Goal: Information Seeking & Learning: Learn about a topic

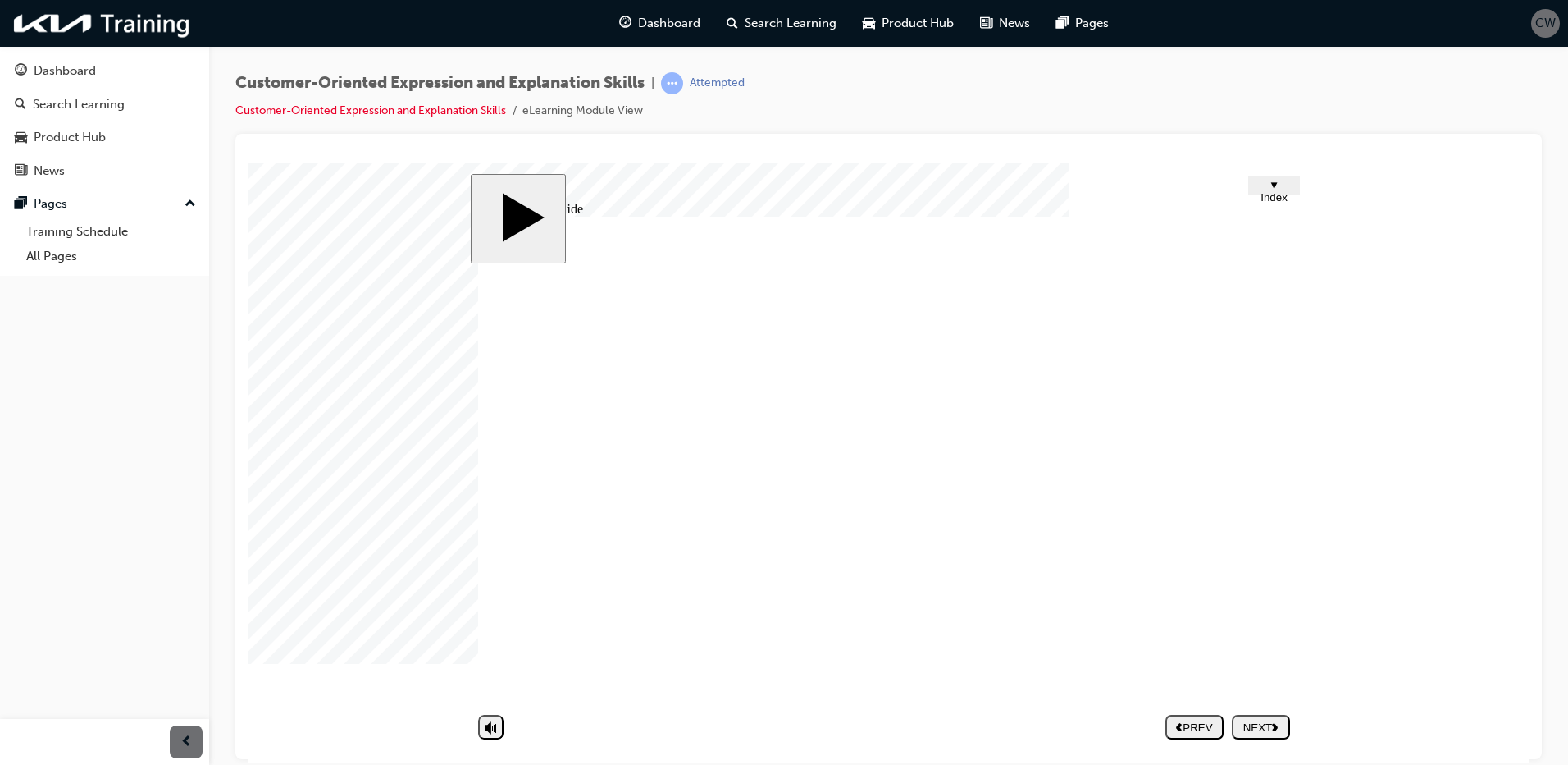
click at [1246, 723] on div "NEXT" at bounding box center [1261, 727] width 45 height 13
click at [1272, 734] on button "NEXT" at bounding box center [1261, 725] width 58 height 24
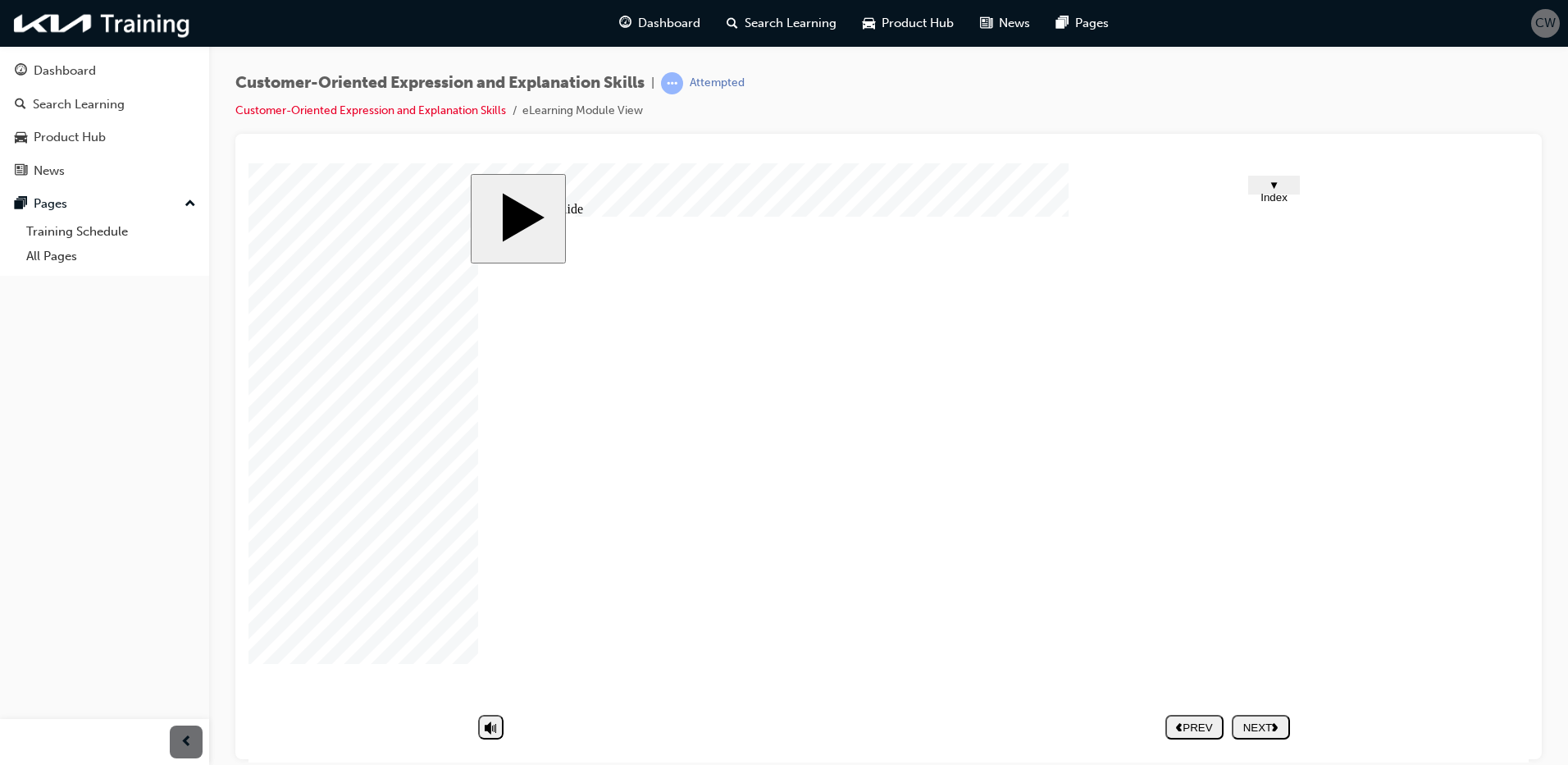
click at [1240, 716] on nav "PREV NEXT SUBMIT" at bounding box center [1228, 726] width 125 height 38
click at [1272, 725] on nav "PREV NEXT SUBMIT" at bounding box center [1228, 726] width 125 height 38
click at [1272, 720] on nav "PREV NEXT SUBMIT" at bounding box center [1228, 726] width 125 height 38
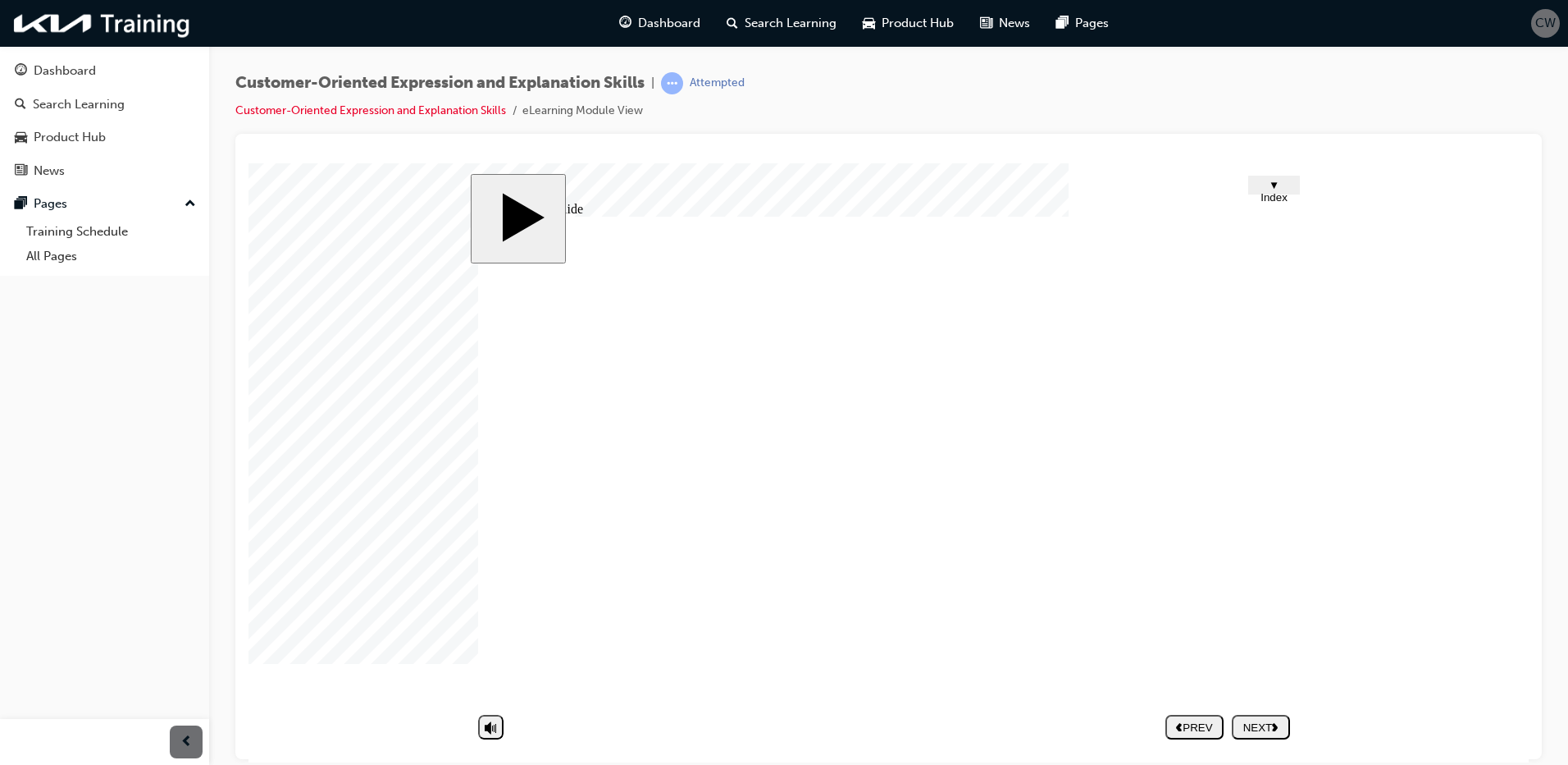
click at [1243, 721] on div "NEXT" at bounding box center [1261, 727] width 45 height 13
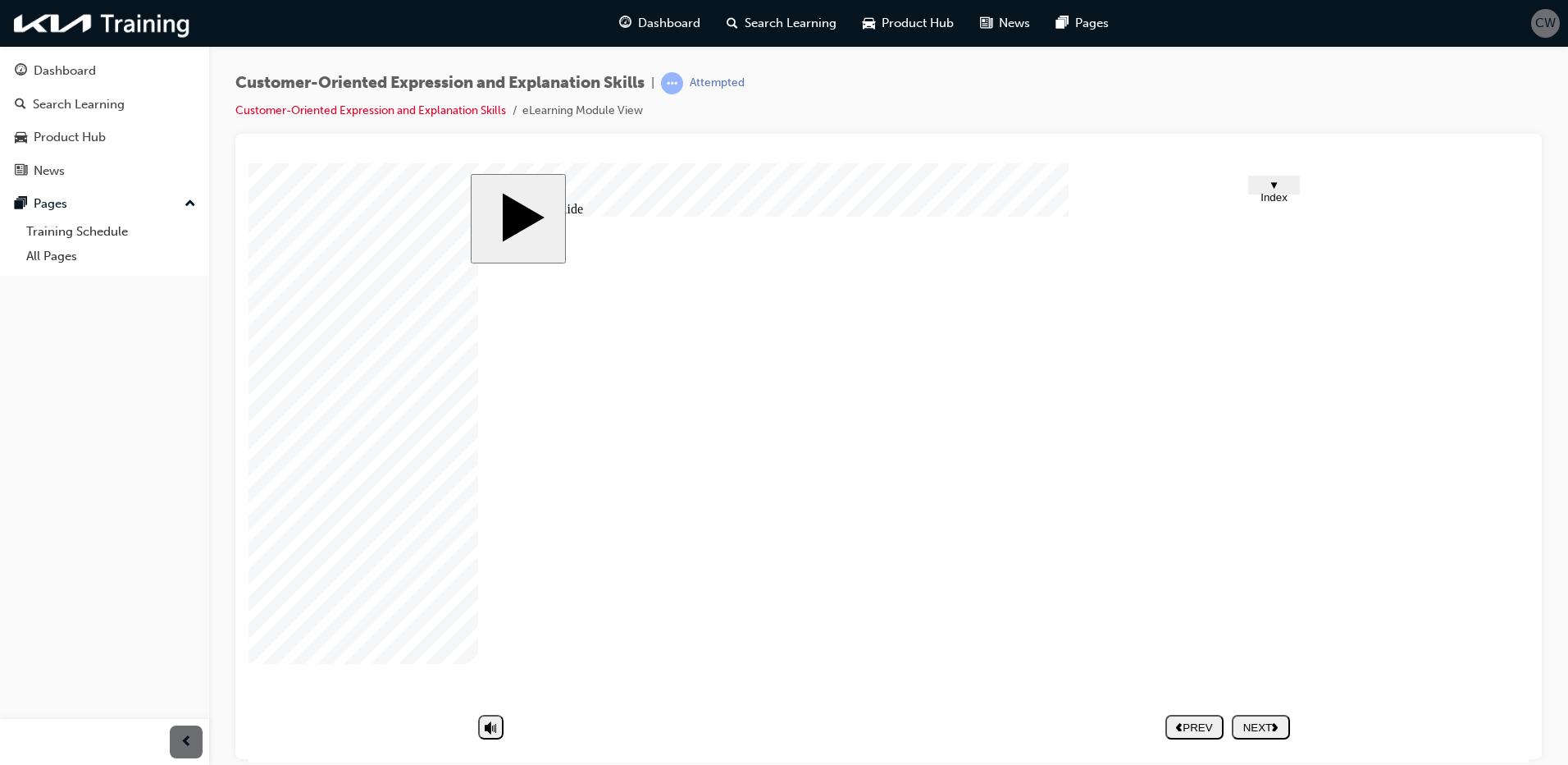
click at [1264, 731] on div "NEXT" at bounding box center [1261, 727] width 45 height 13
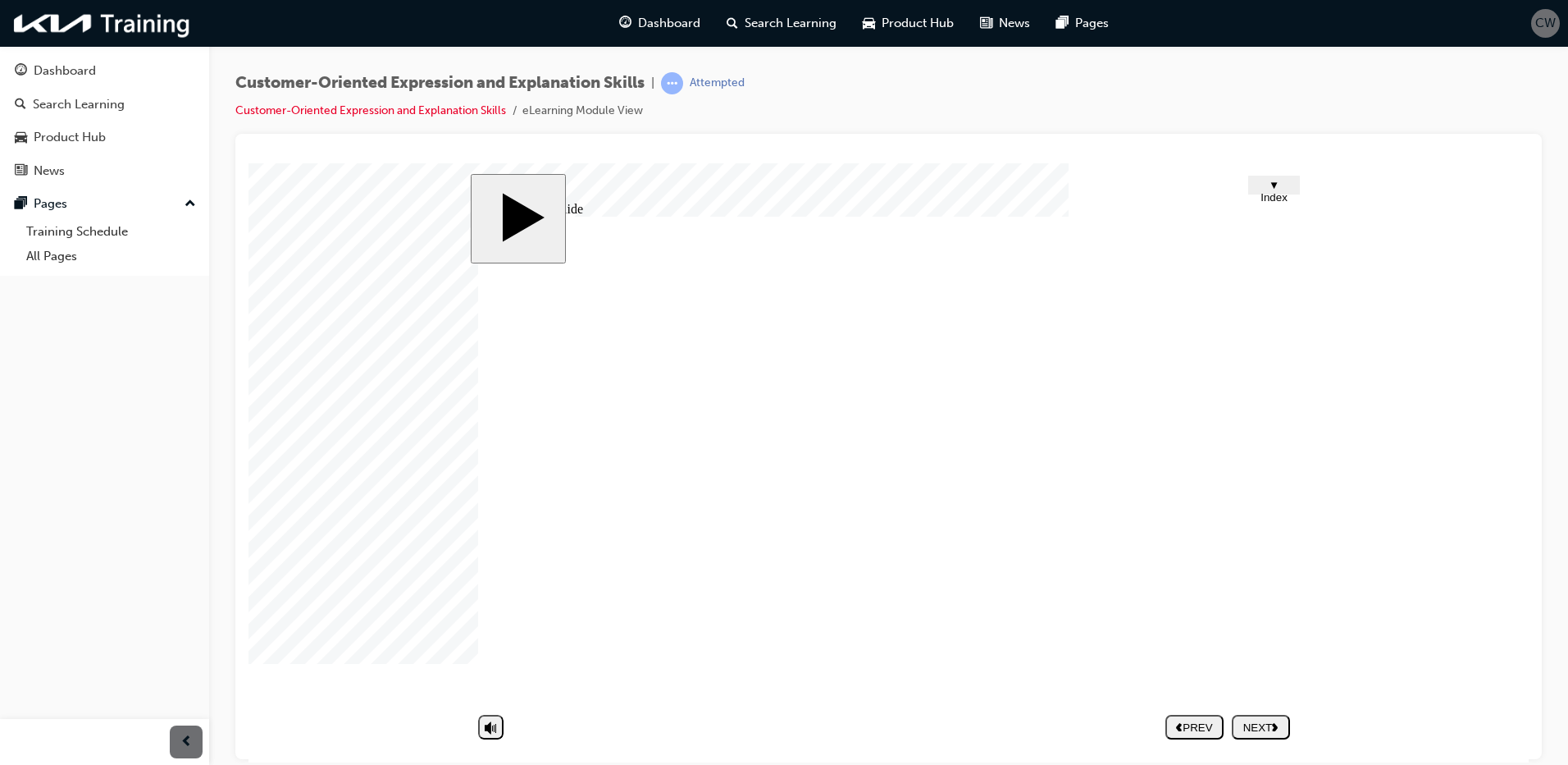
type input "c"
type input "ch"
type input "che"
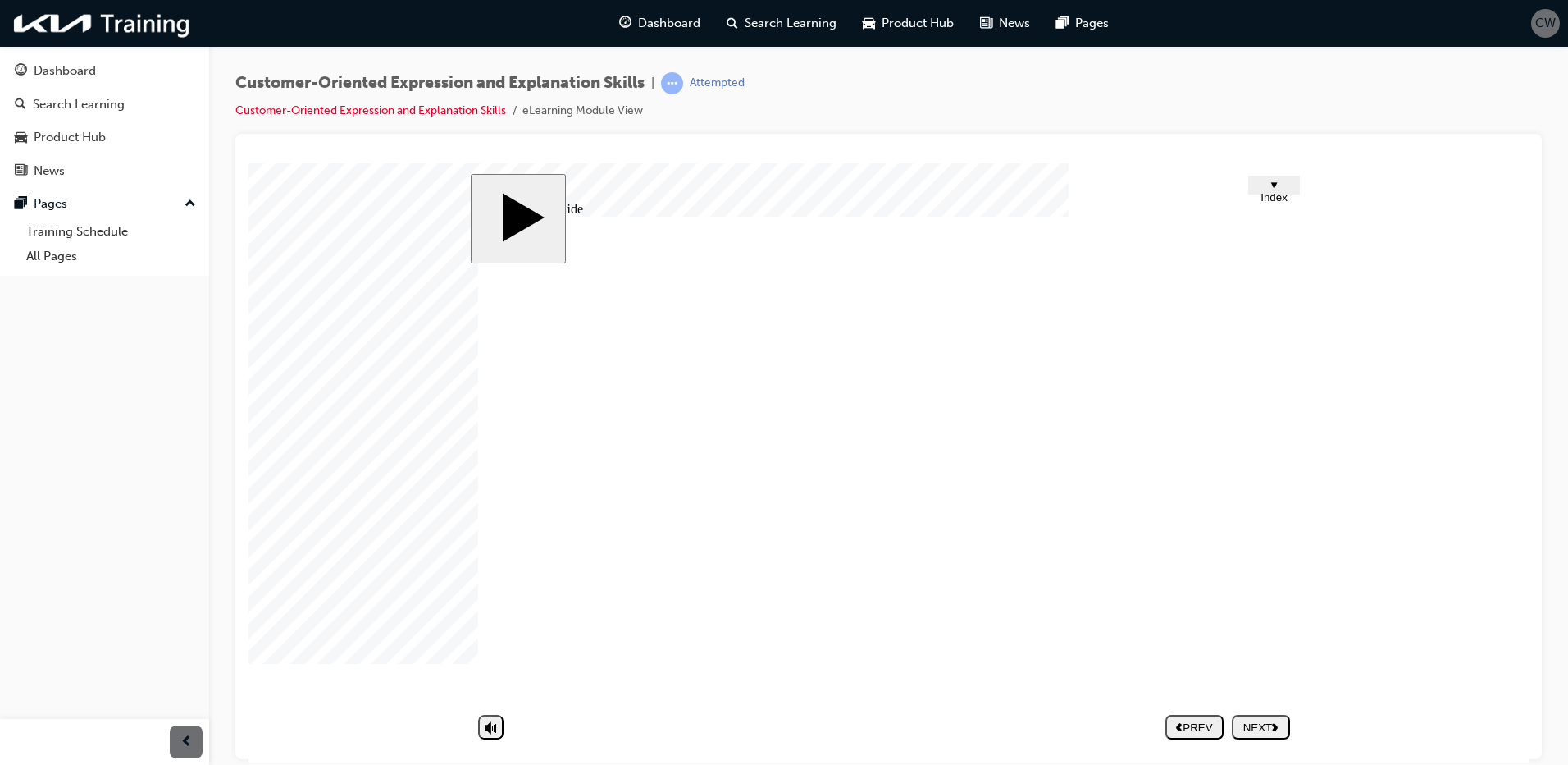
type input "che"
type input "chec"
type input "check"
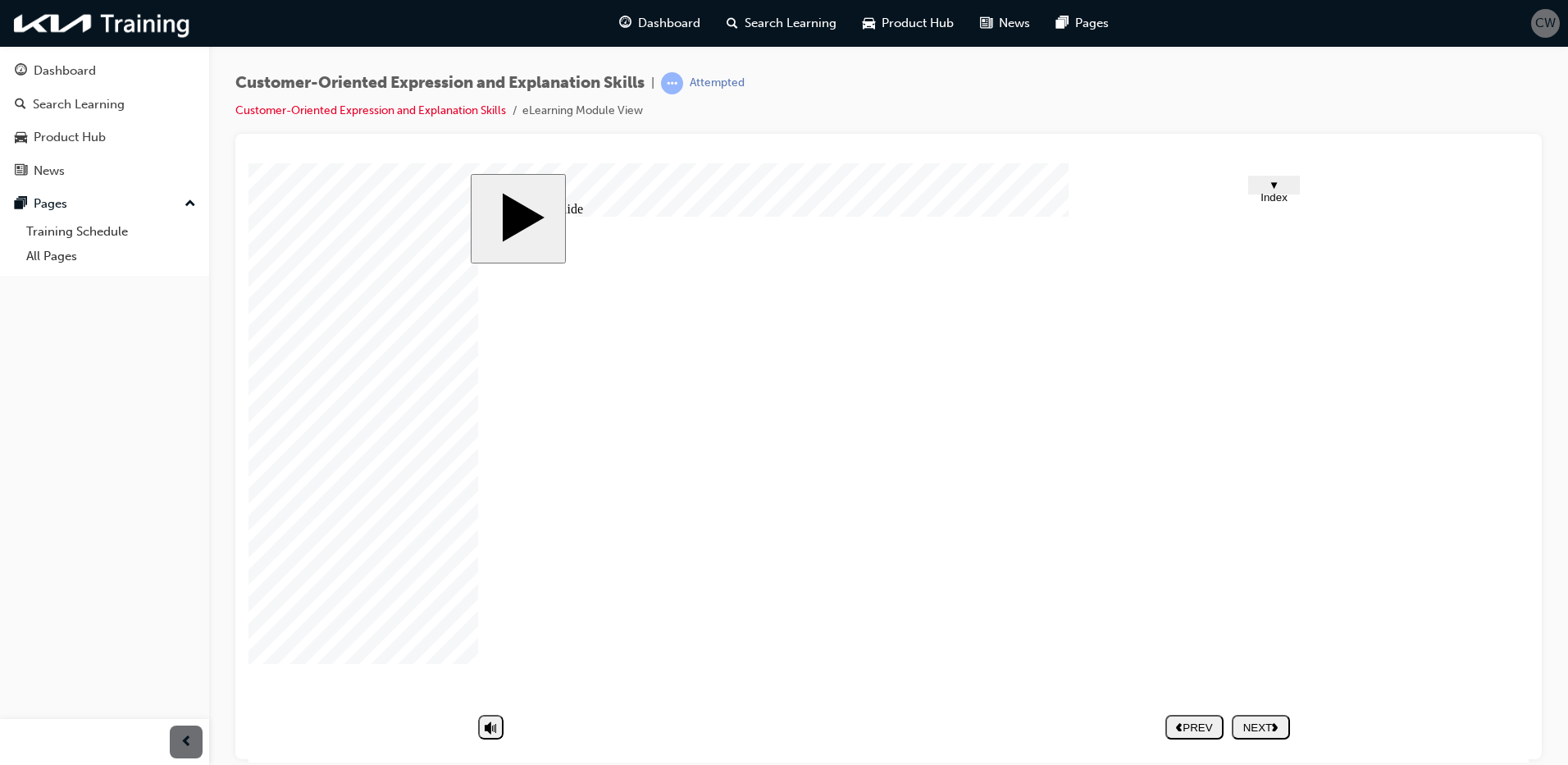
type input "[PERSON_NAME]"
type input "checkin"
type input "checking"
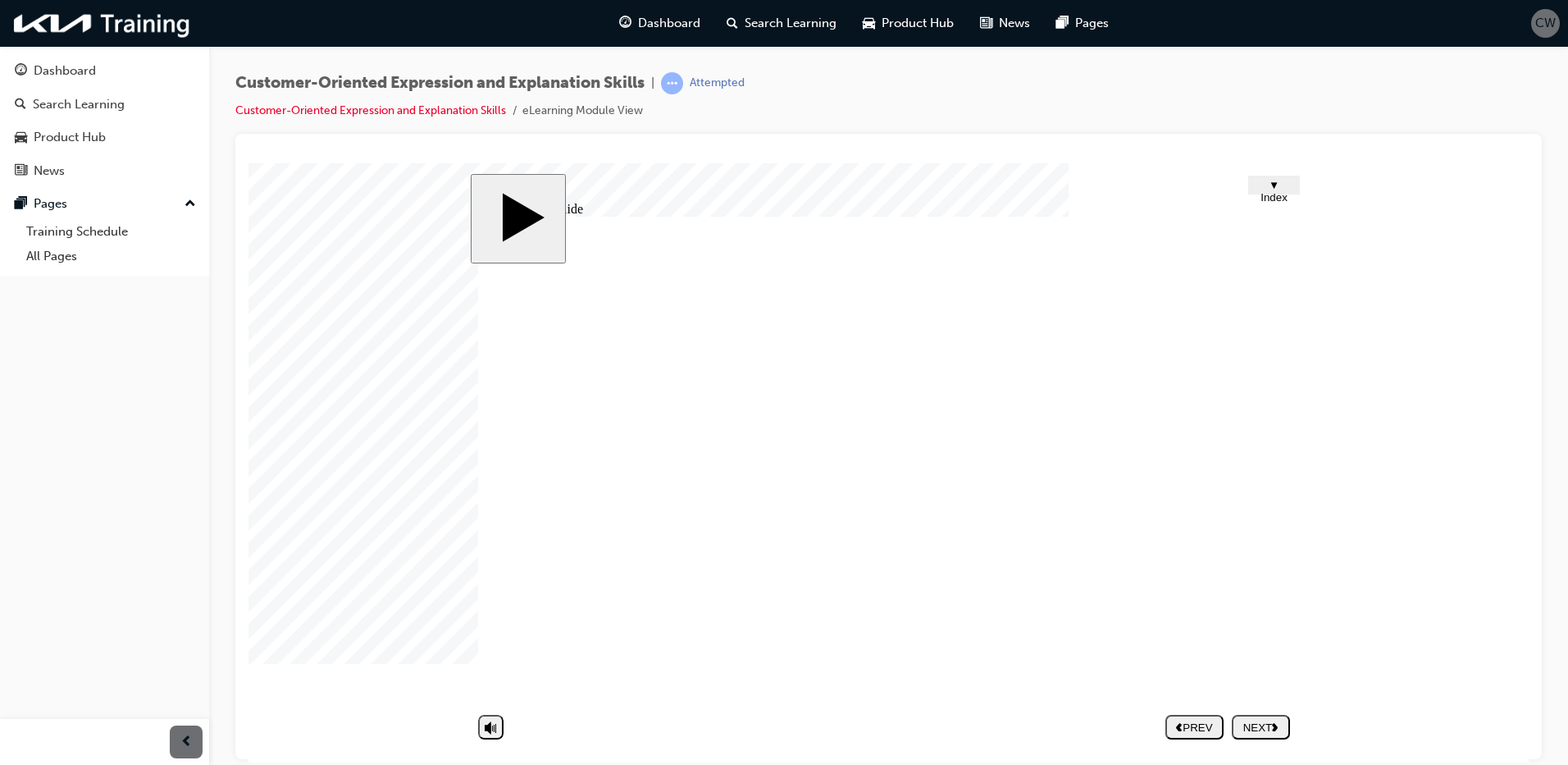
type input "checking"
type input "checking f"
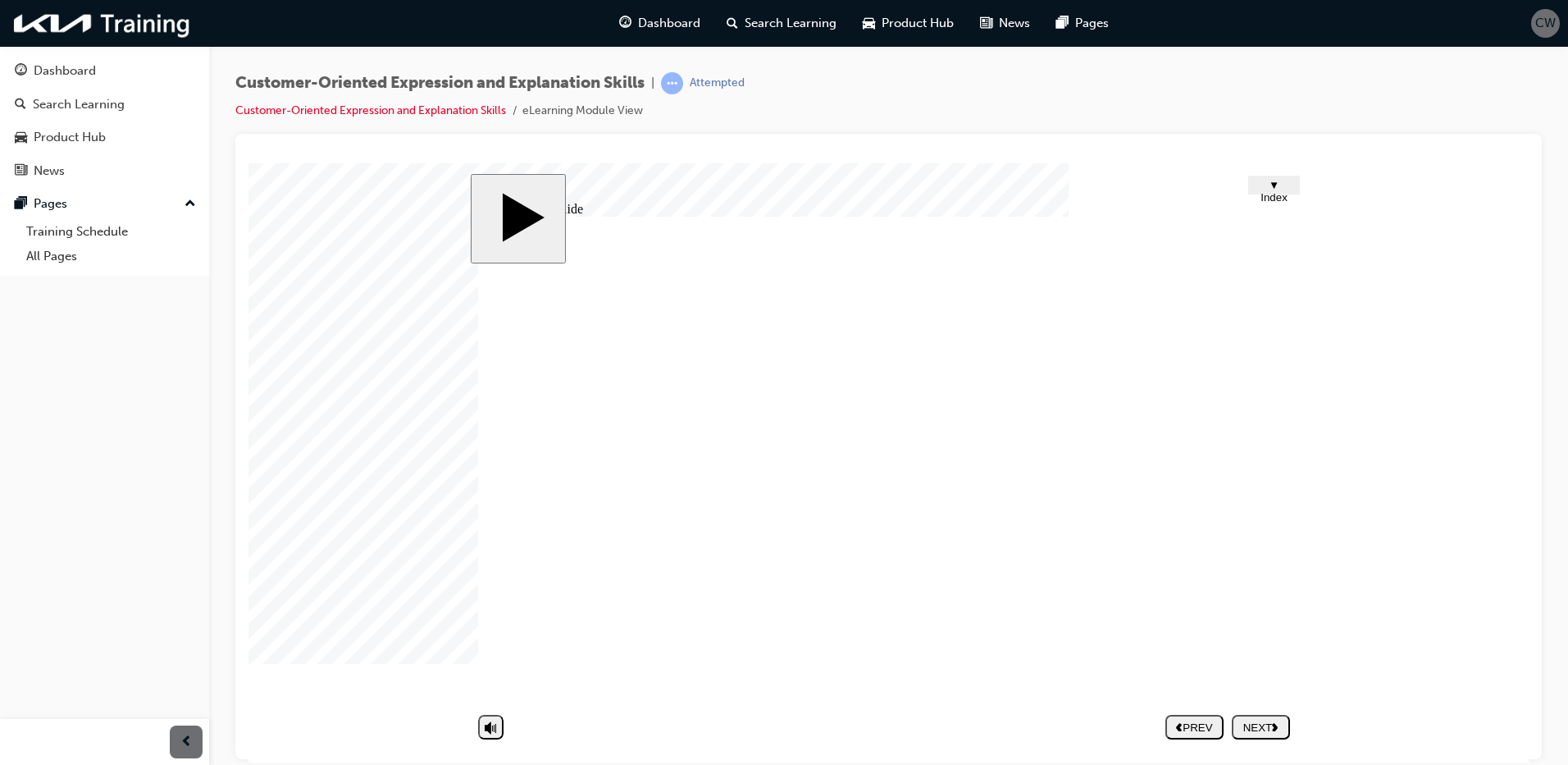
type input "checking fo"
type input "checking for"
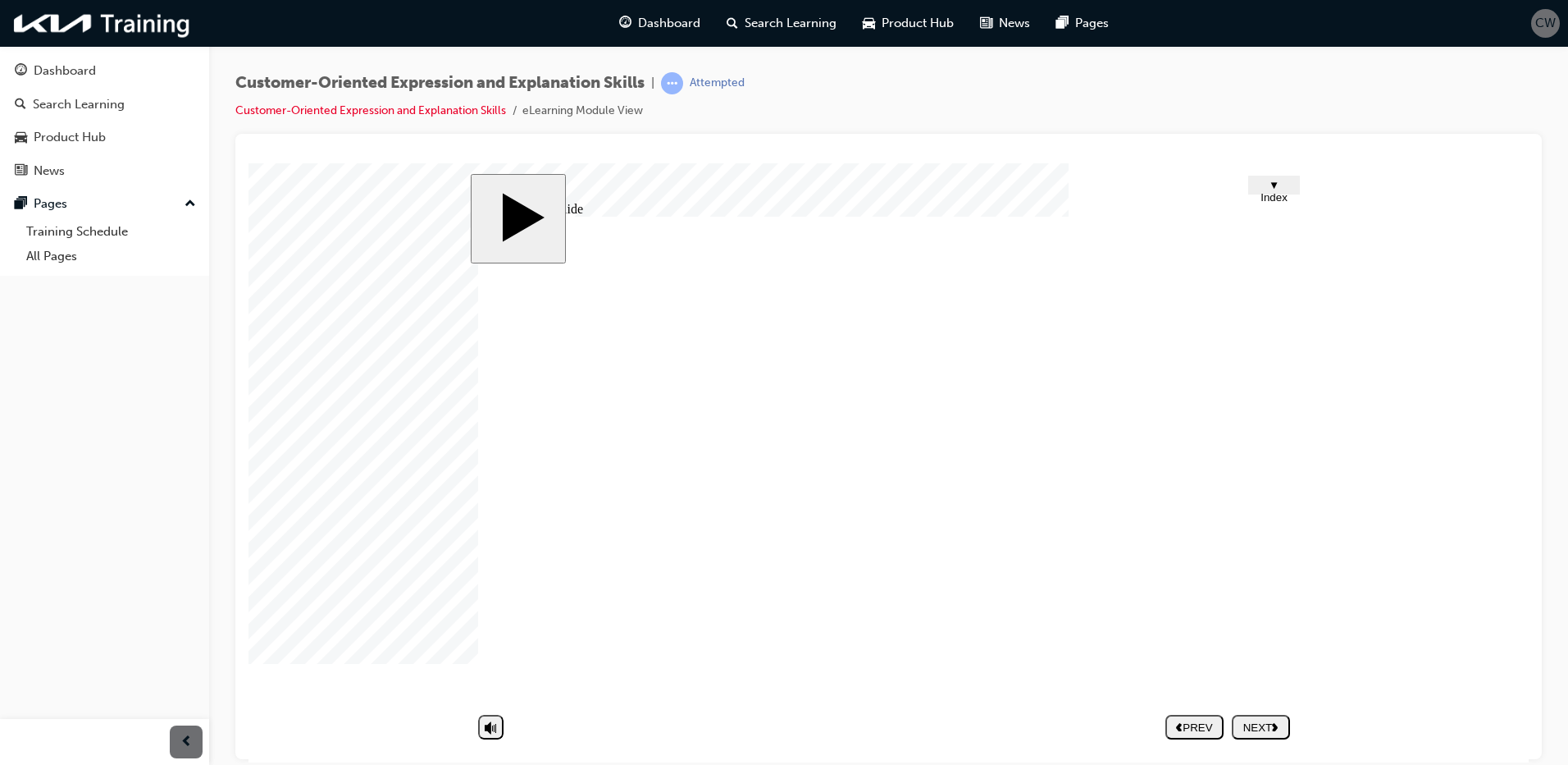
type input "checking for"
type input "checking for t"
type input "checking for te"
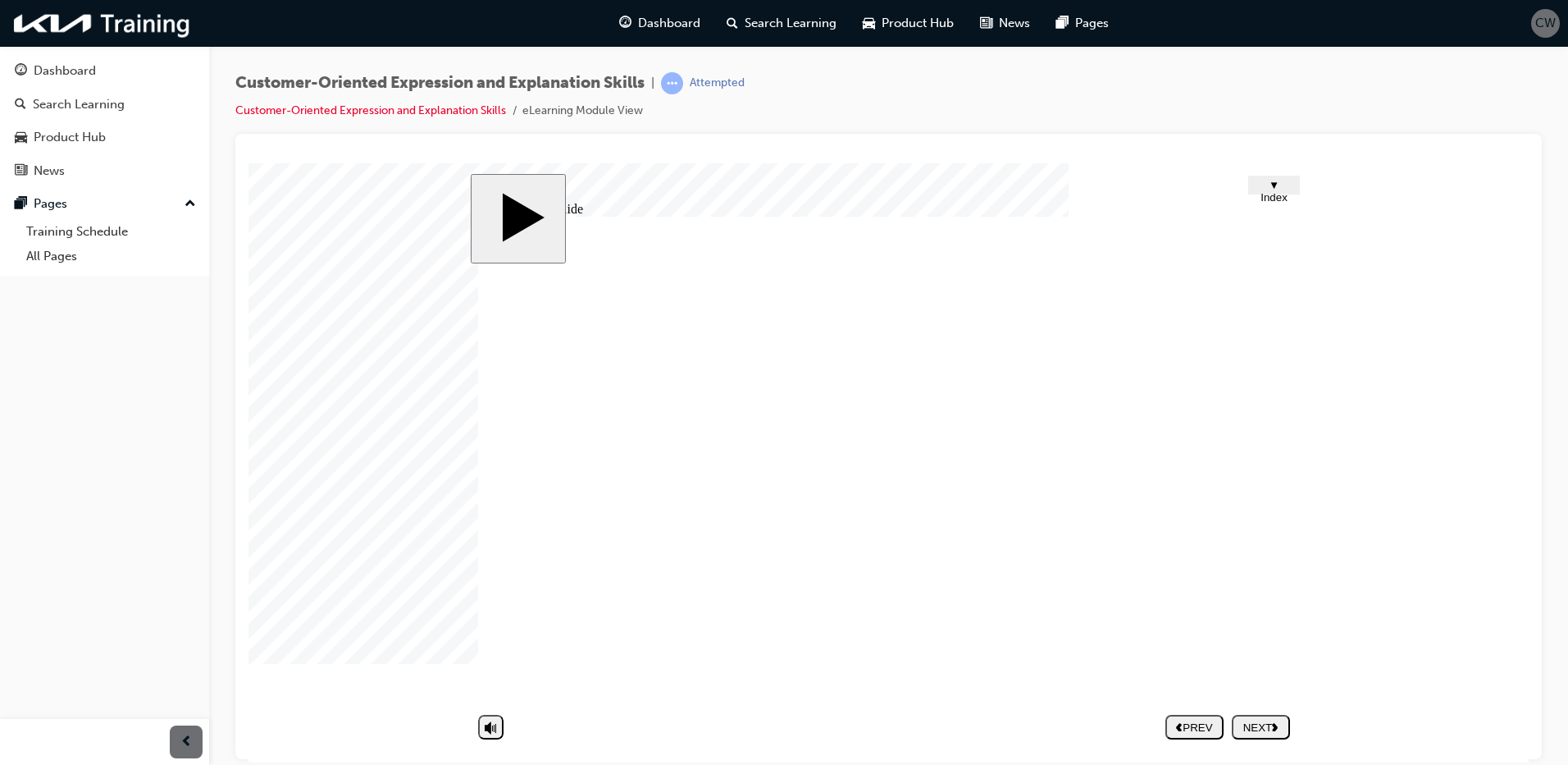
type input "checking for tem"
type input "checking for temp"
type input "checking for tempe"
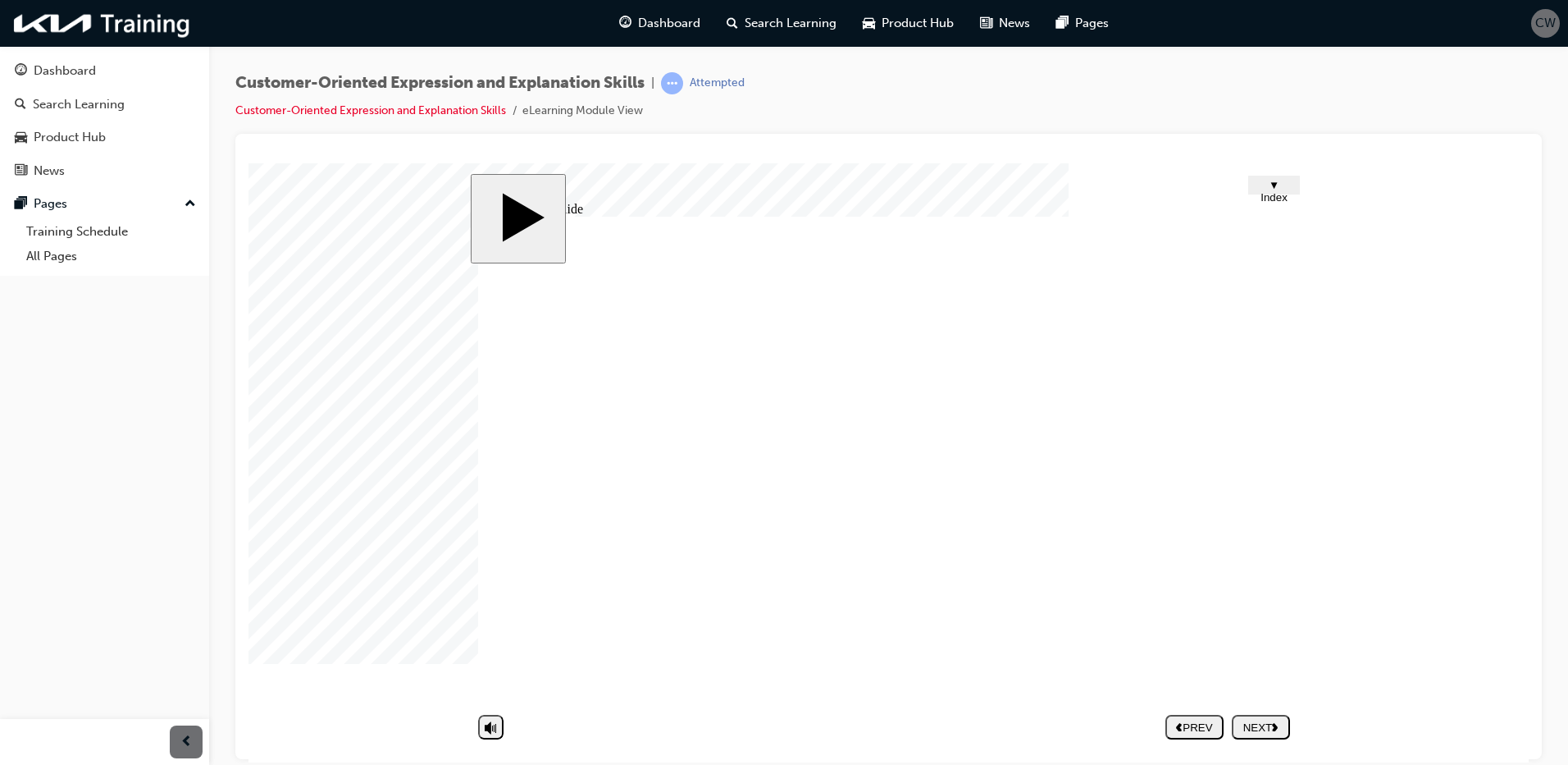
type input "checking for tempe"
type input "checking for temper"
type input "checking for tempera"
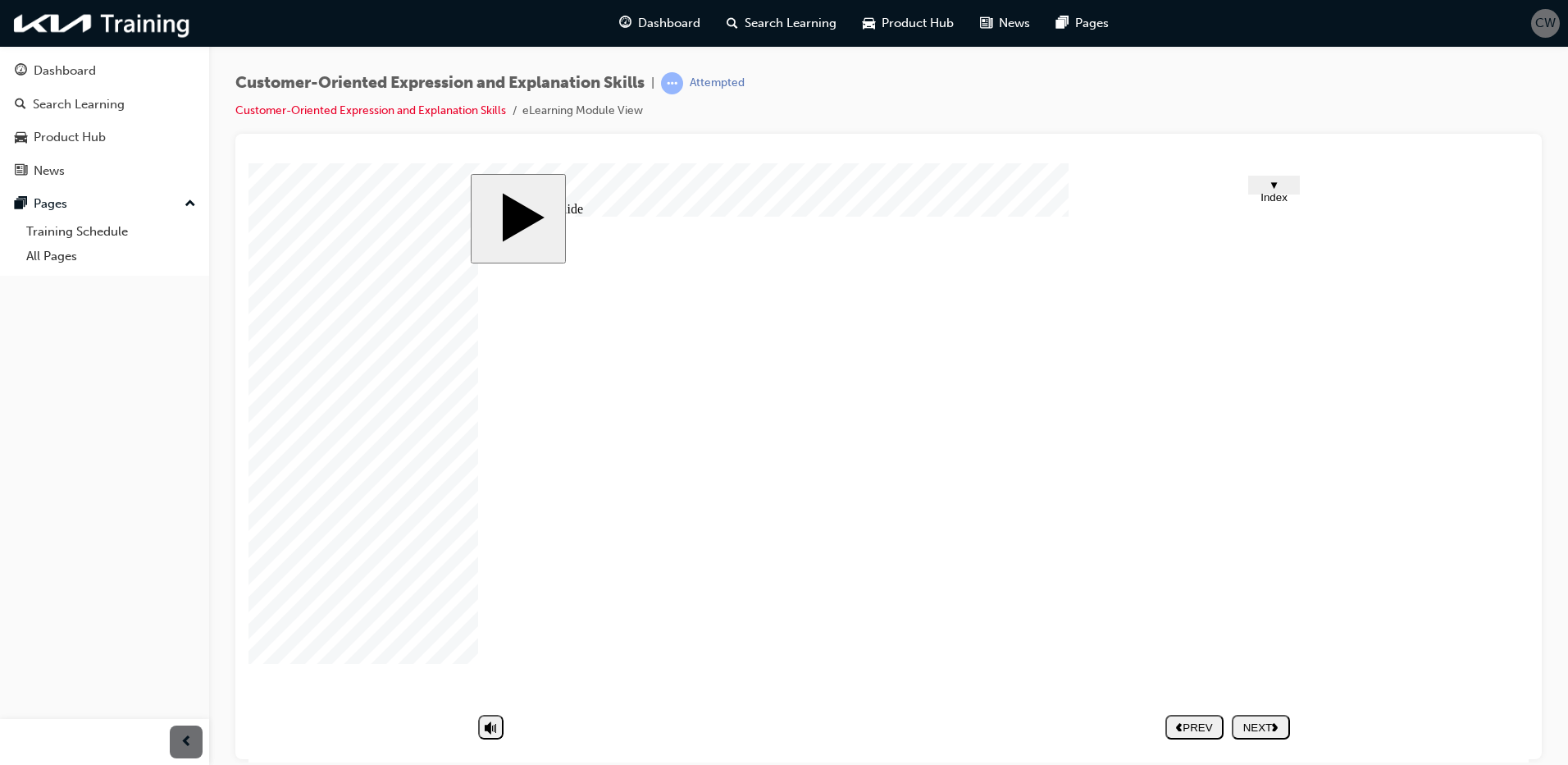
type input "checking for temperat"
type input "checking for temperatu"
type input "checking for temperatur"
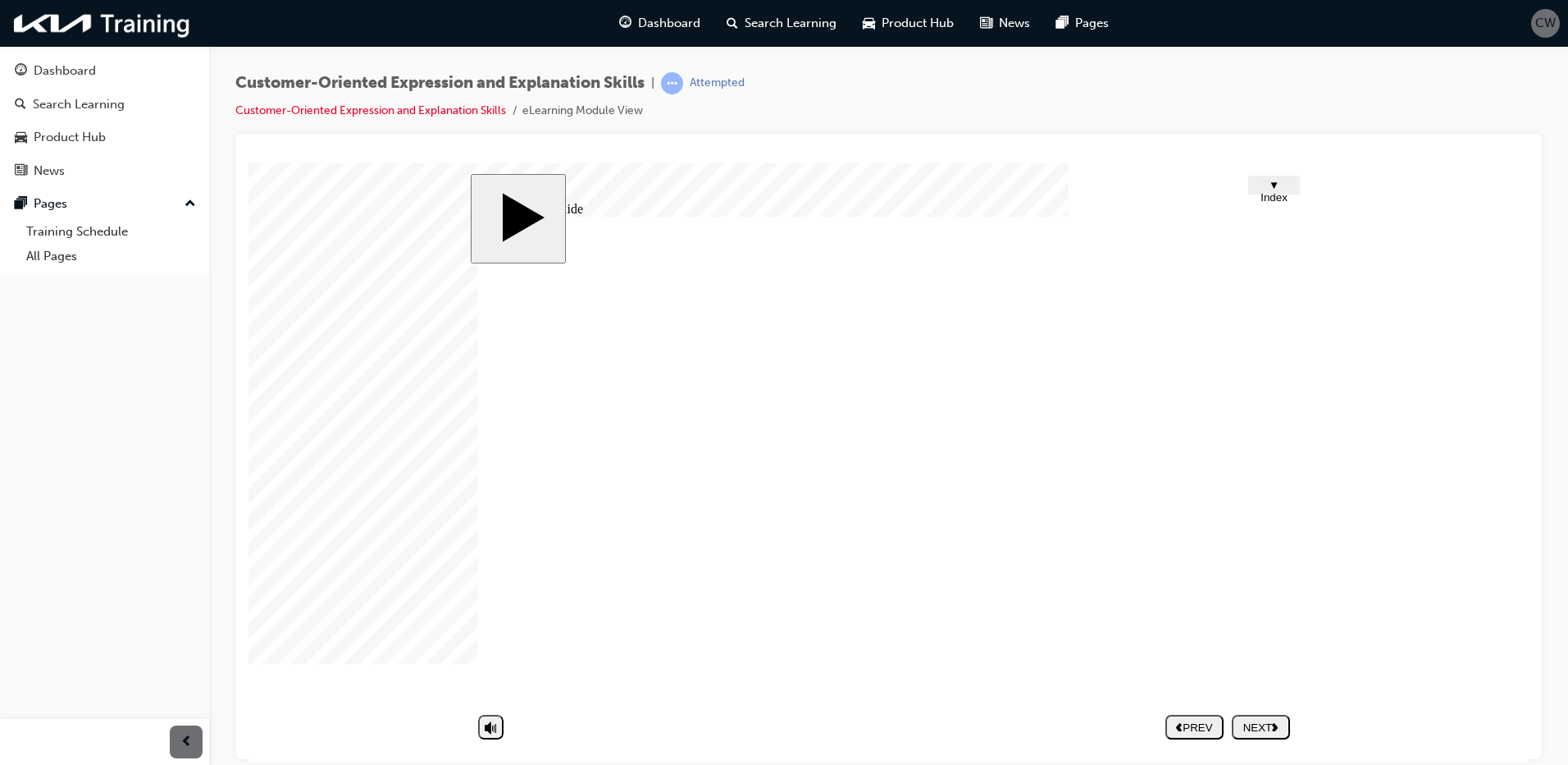
type input "checking for temperatur"
type input "checking for temperature"
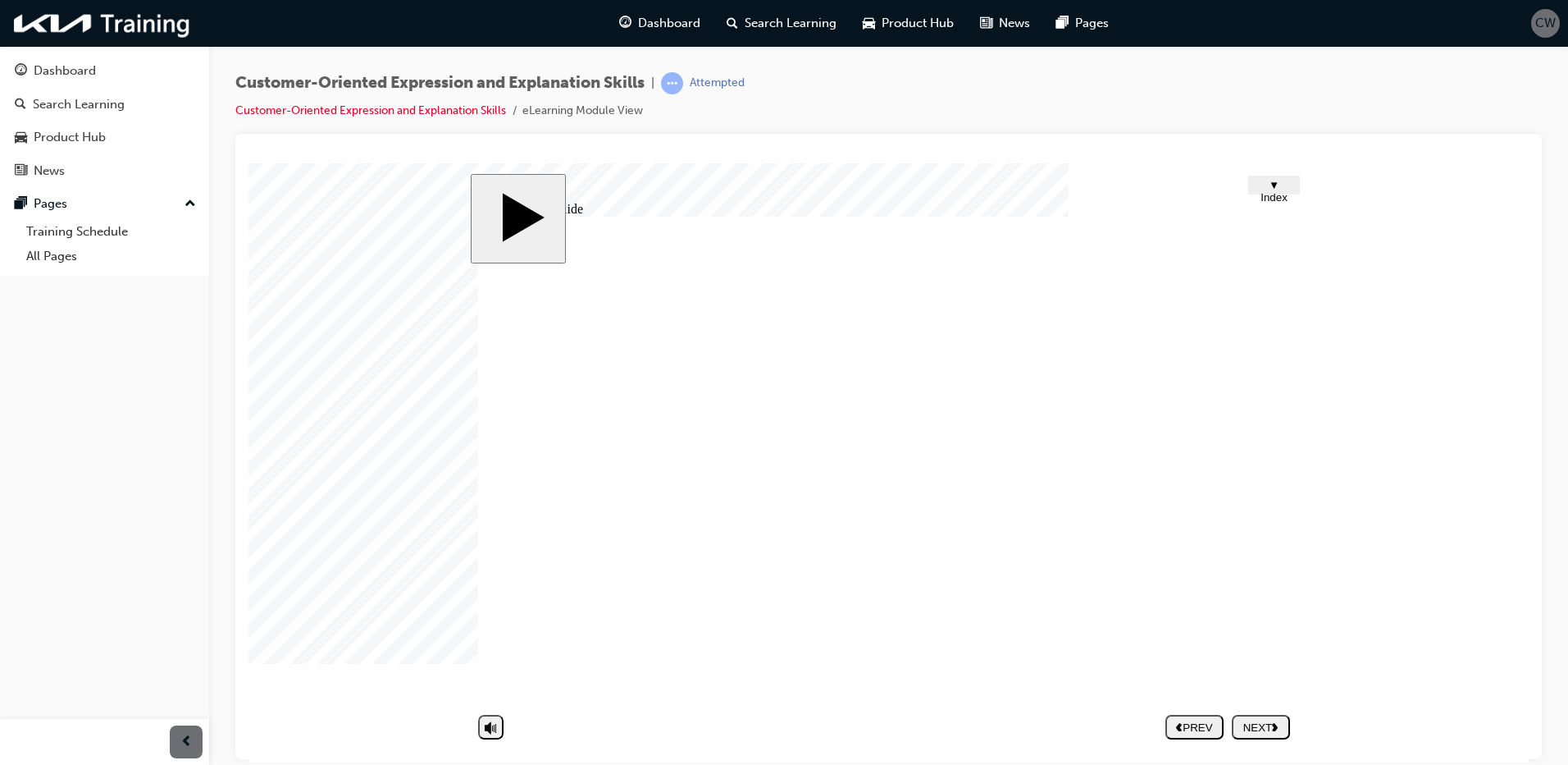
type input "s"
type input "sh"
type input "shh"
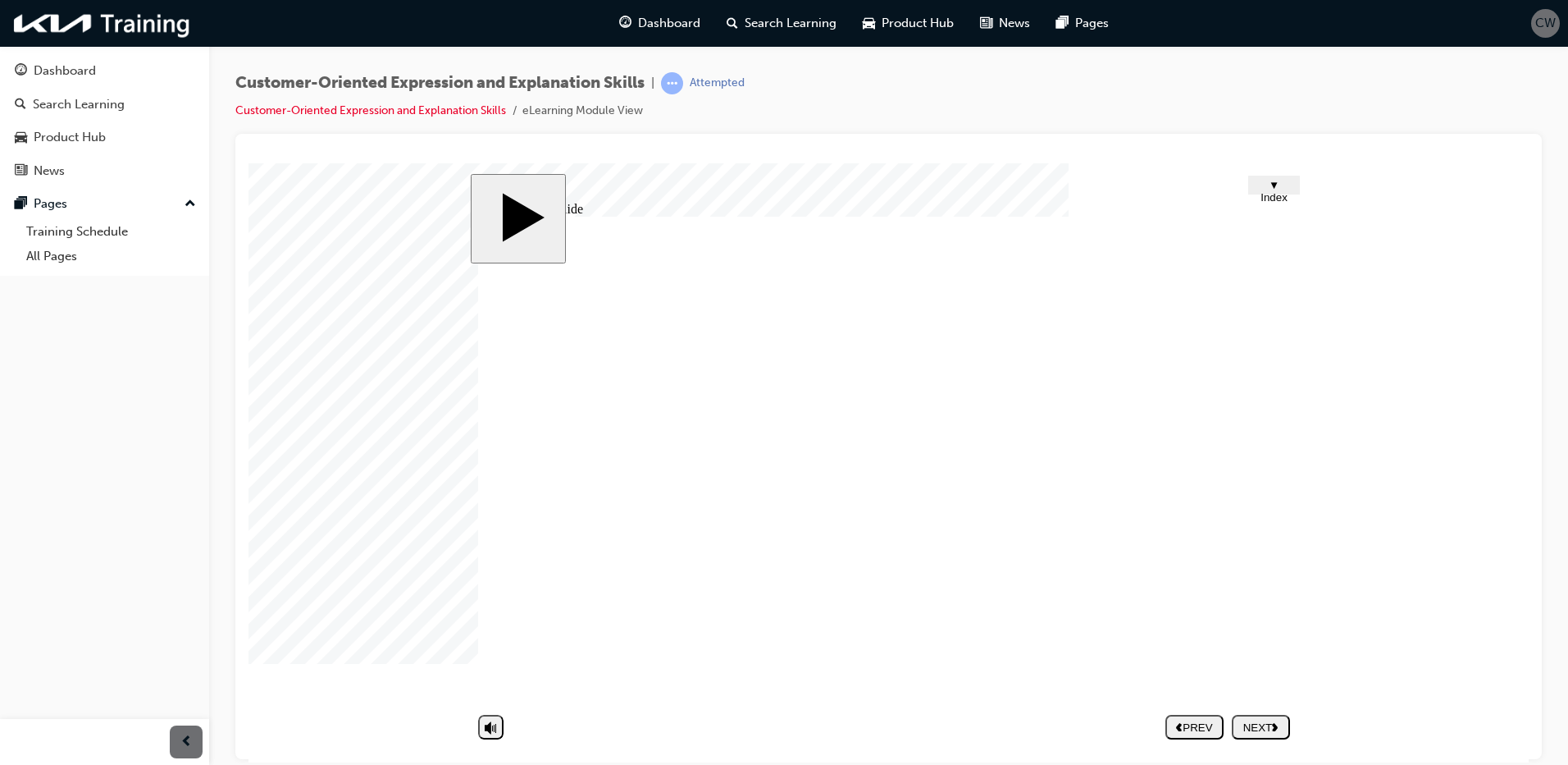
type input "shh"
type input "shhh"
type input "shhhh"
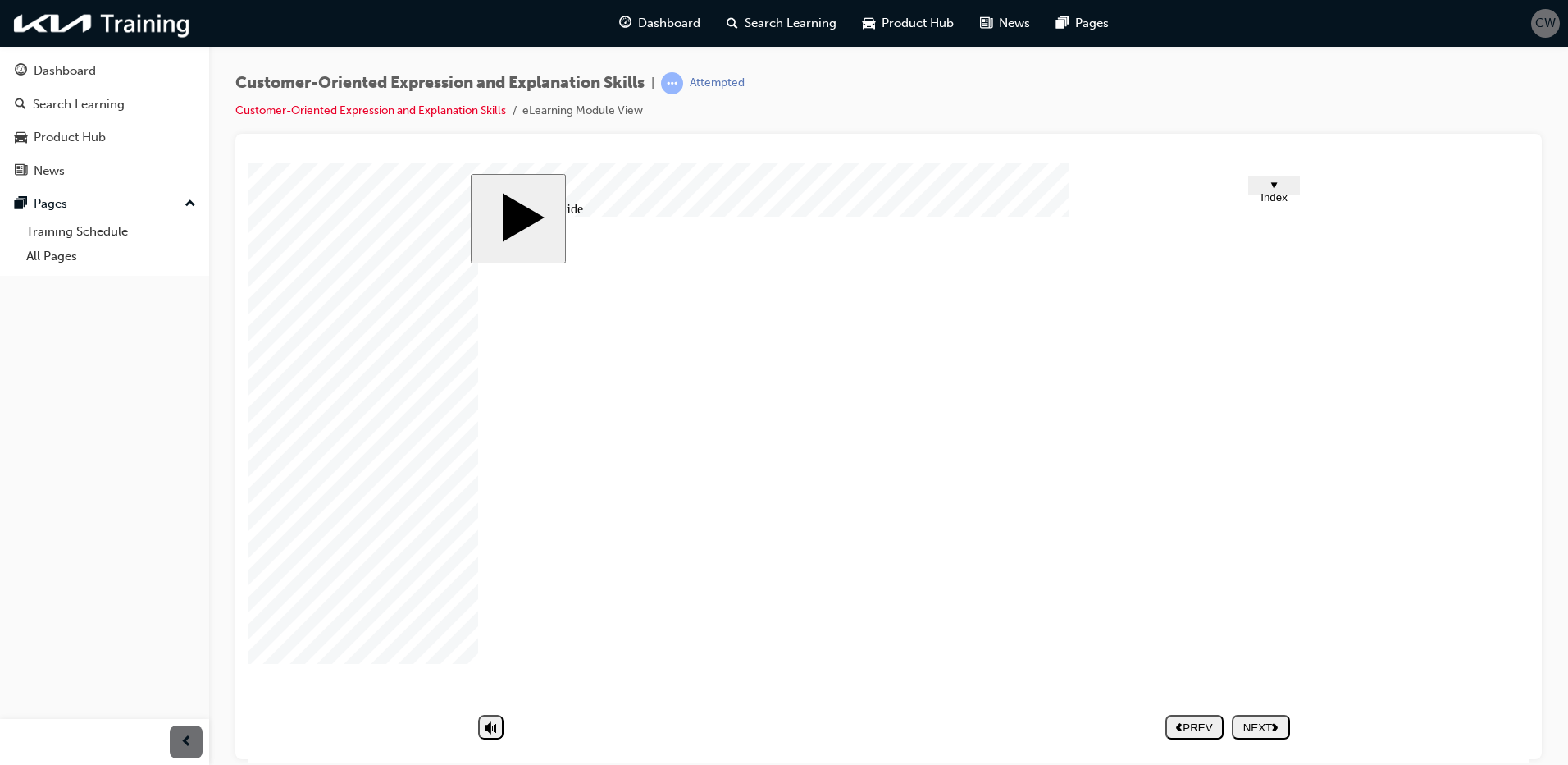
type input "shhhh"
type input "a"
type input "an"
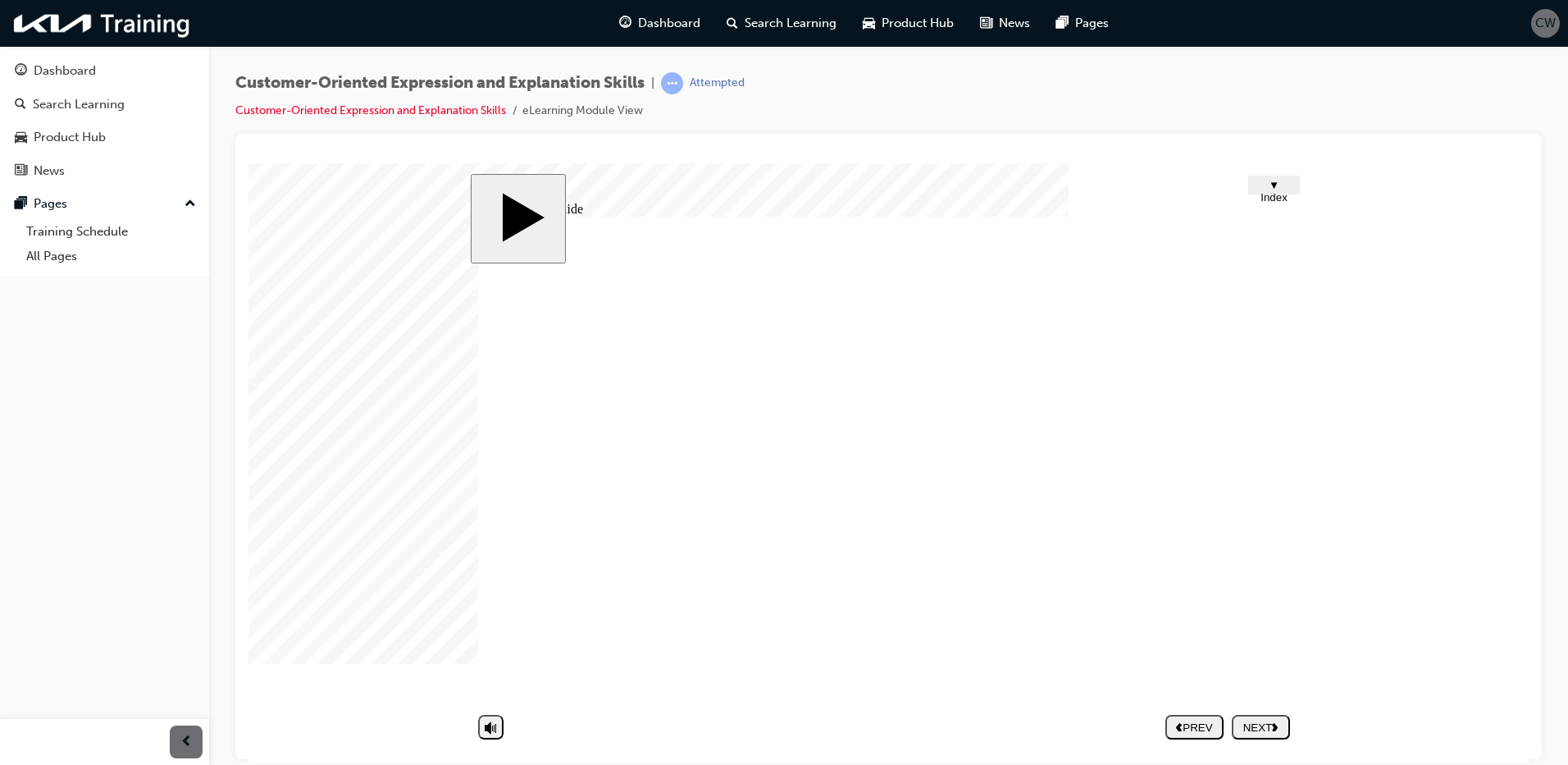
type input "an"
type input "ang"
type input "angr"
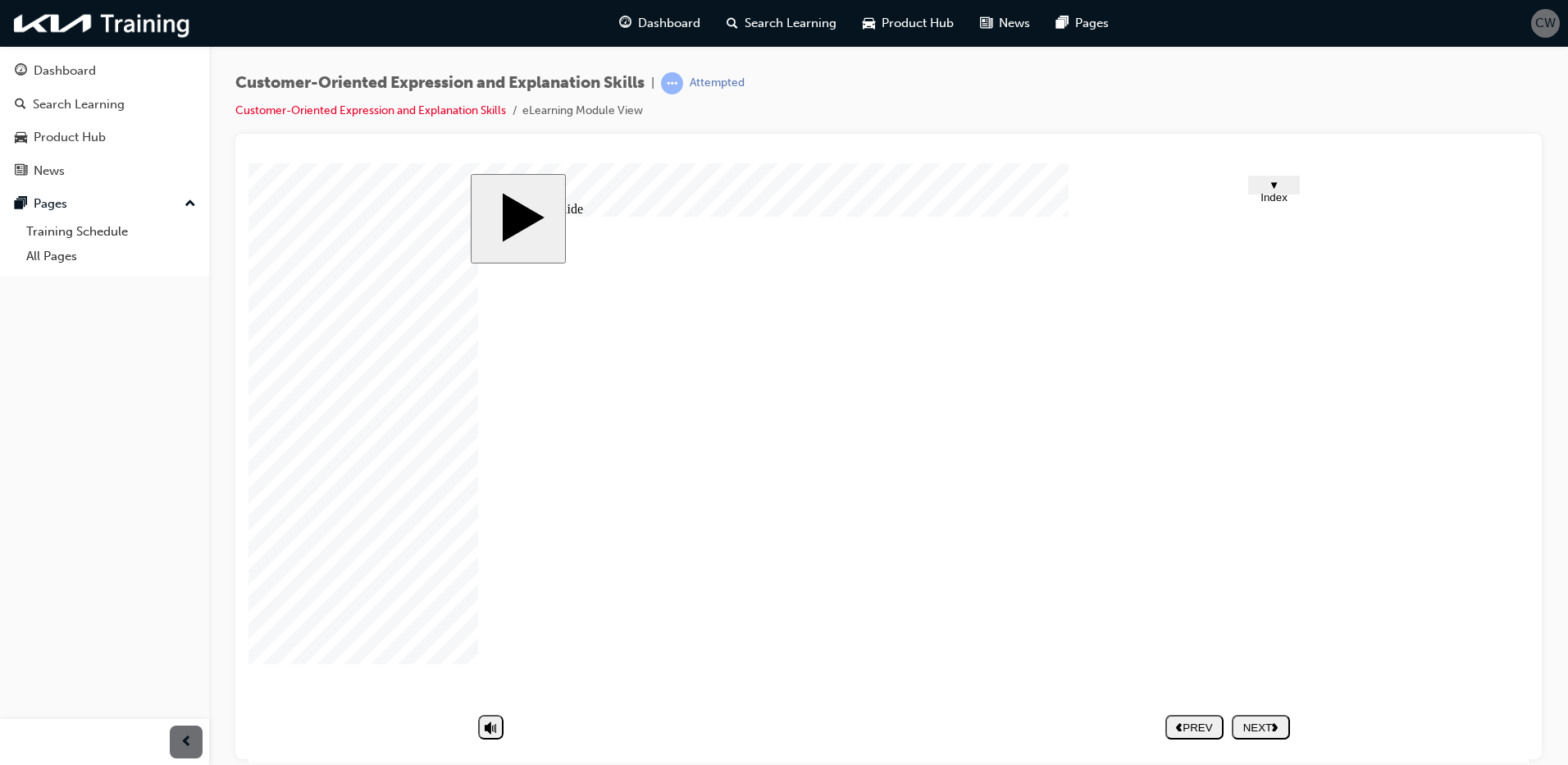
type input "angry"
drag, startPoint x: 962, startPoint y: 510, endPoint x: 887, endPoint y: 501, distance: 75.5
click at [887, 501] on div "Group 4 1 Customer-oriented Expression & Explanation Skills 2. Non-verbal Expre…" at bounding box center [887, 467] width 820 height 501
type input "an"
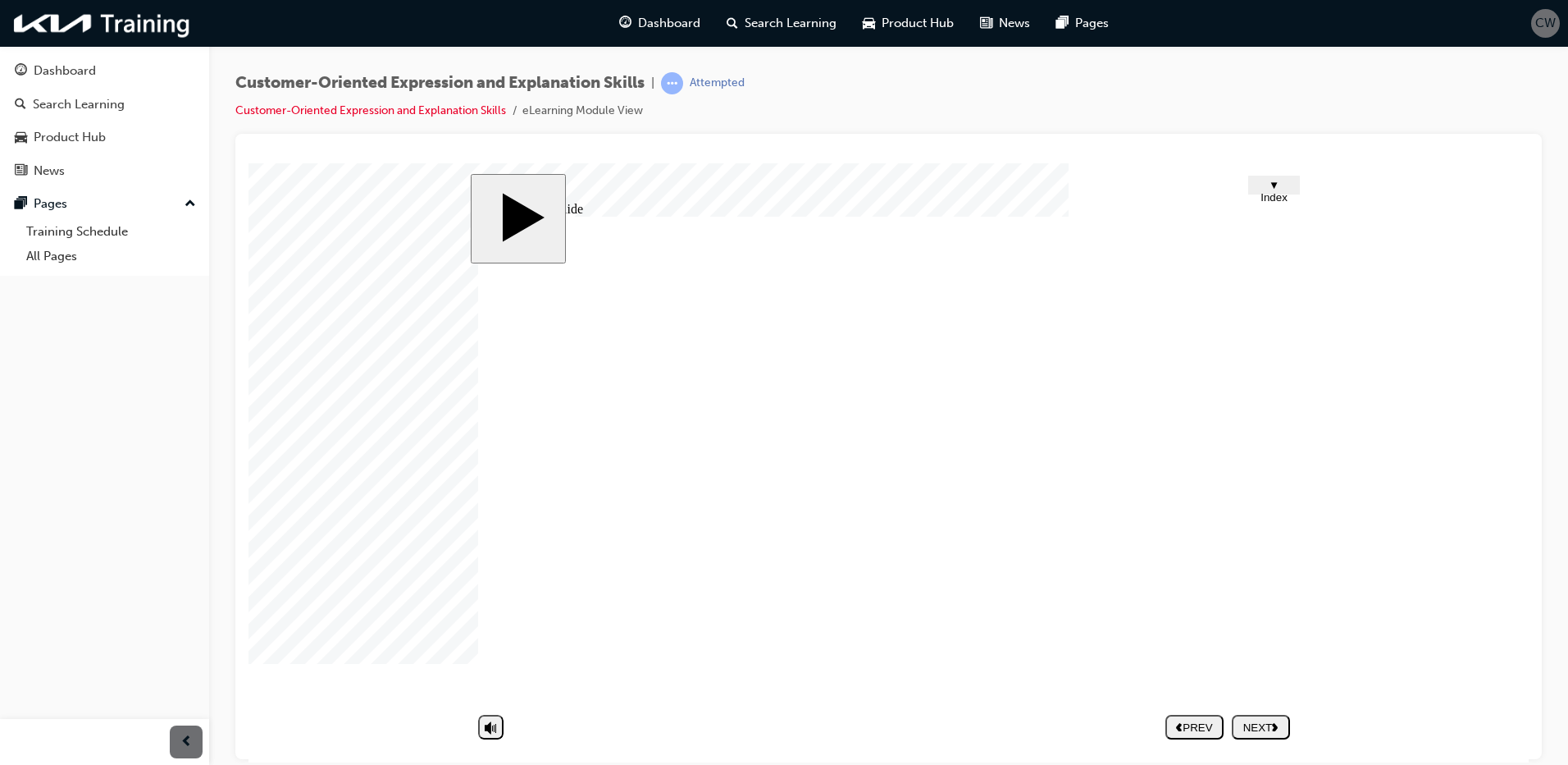
type input "an"
type input "a"
type input "n"
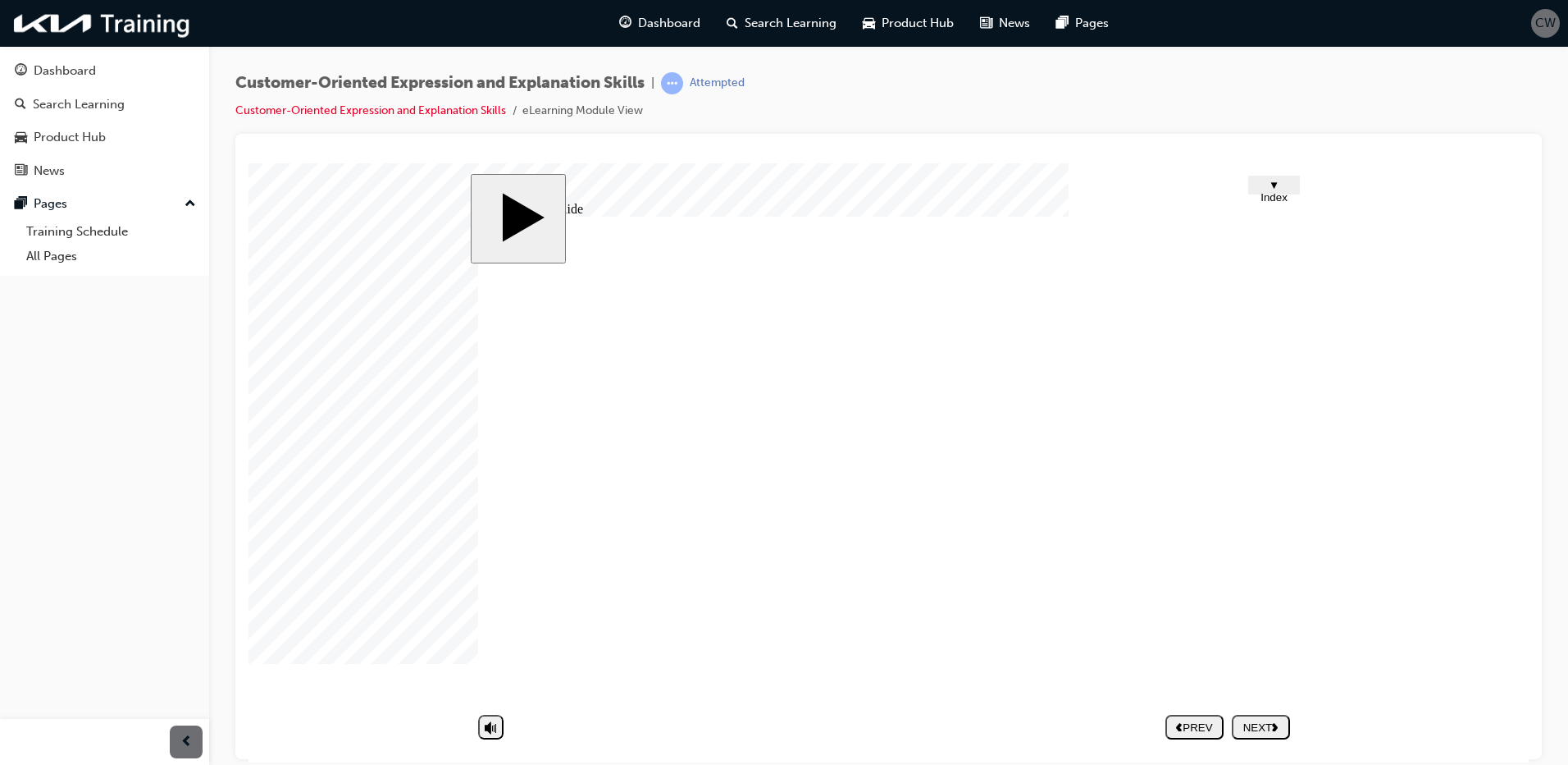
type input "no"
type input "not"
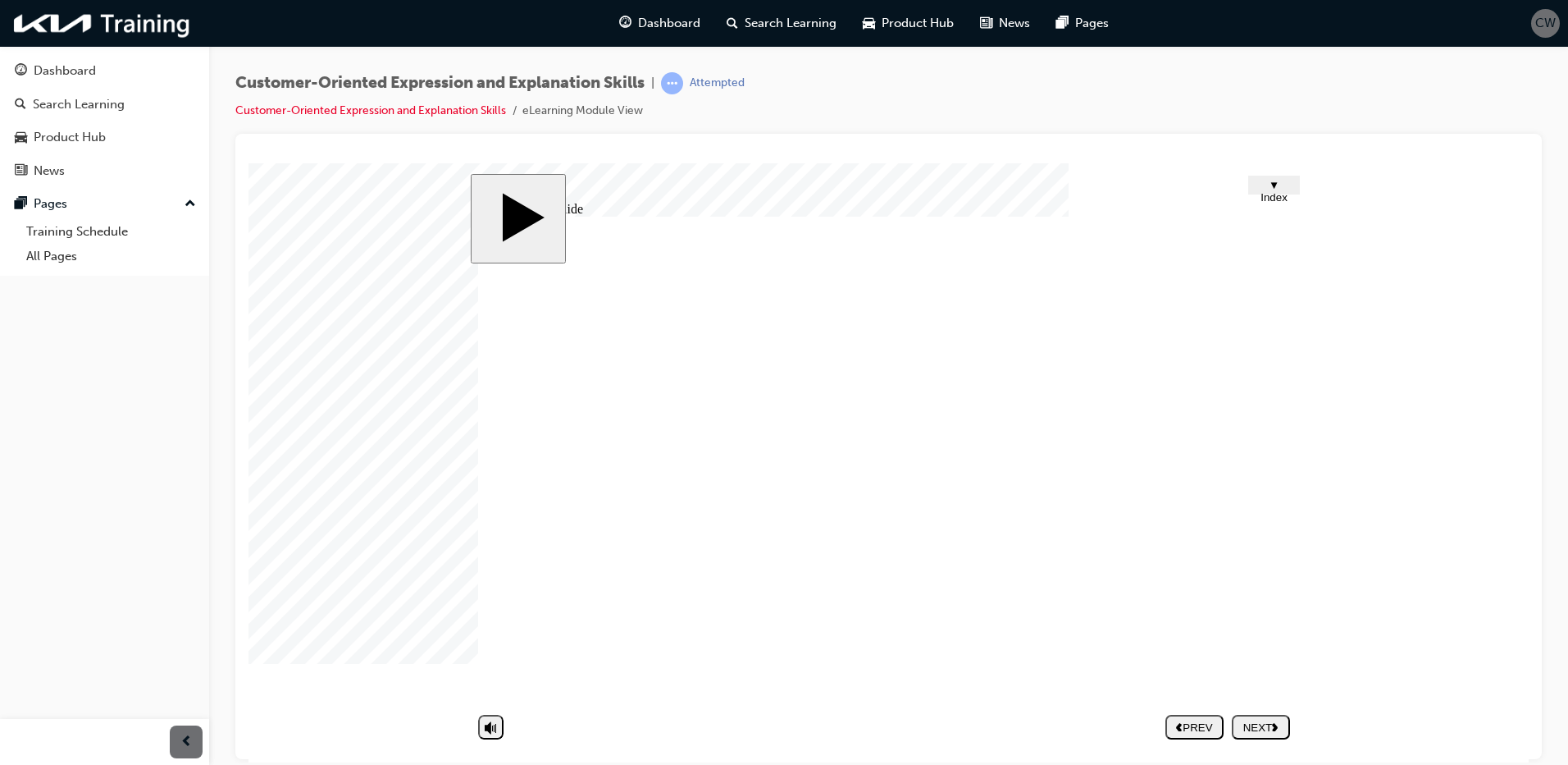
type input "not"
type input "not i"
type input "not in"
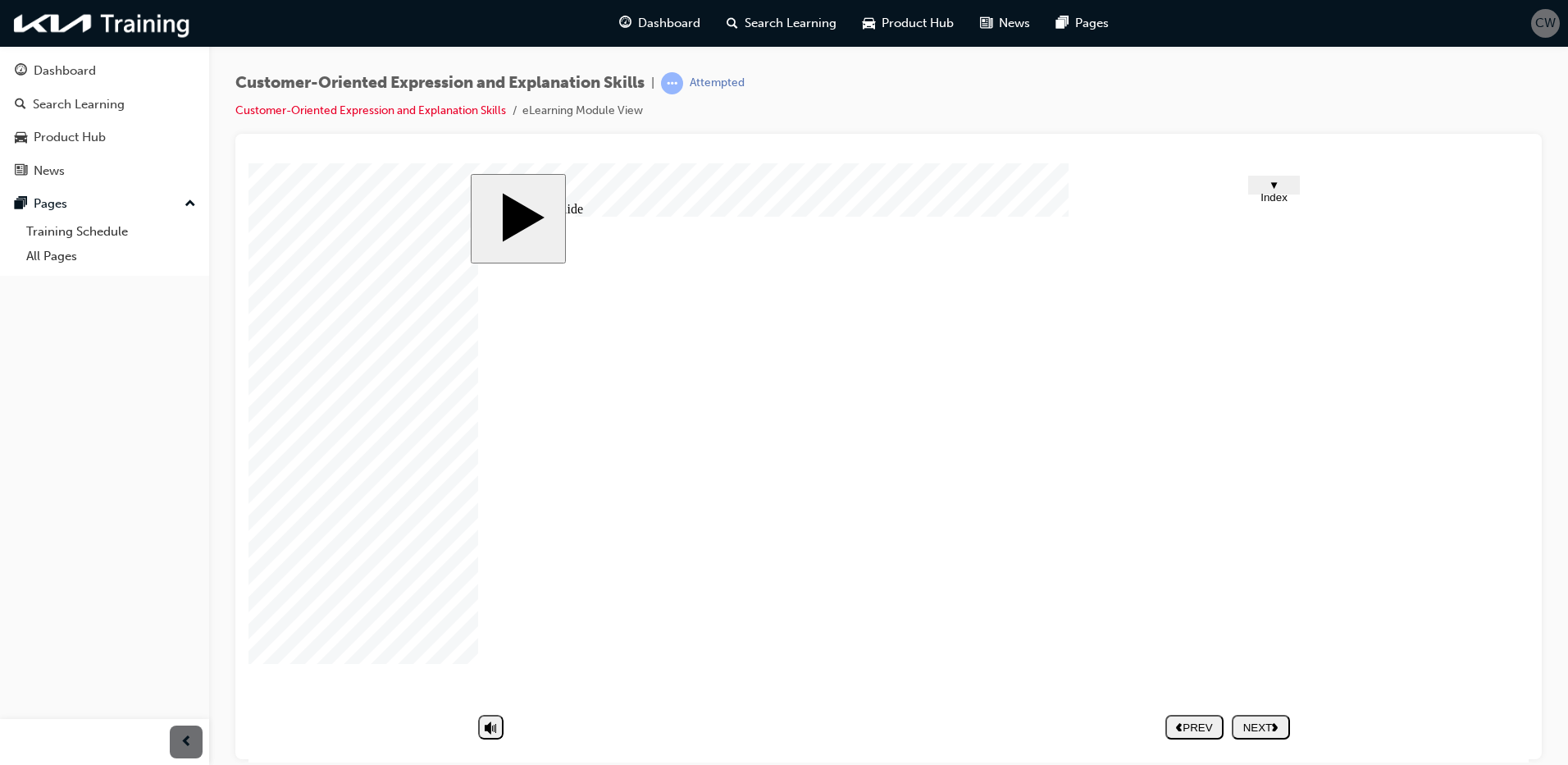
type input "not int"
type input "not inte"
type input "not inter"
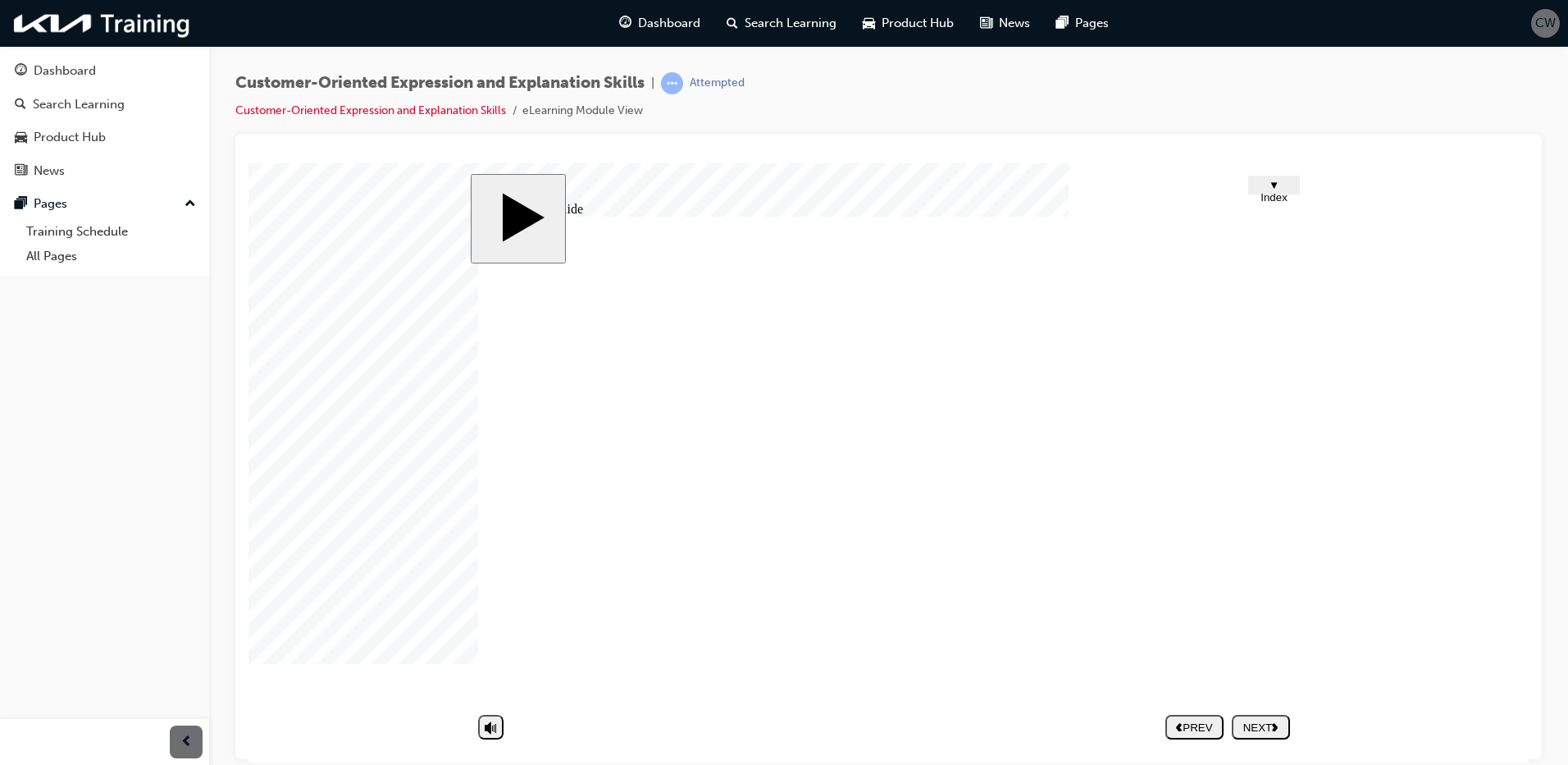
type input "not inter"
type input "not intere"
type input "not interes"
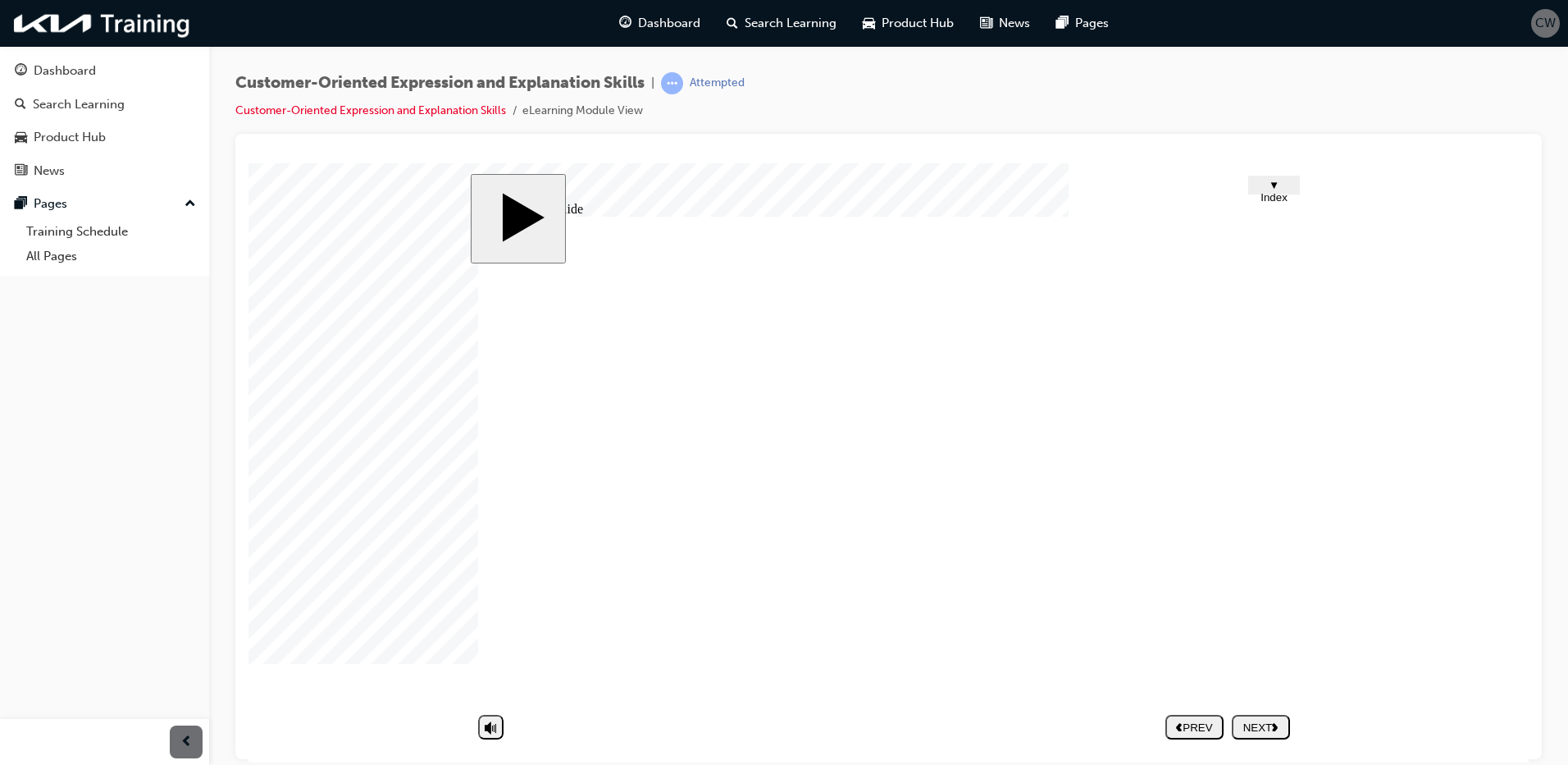
type input "not interest"
type input "not interester"
type input "not interestered"
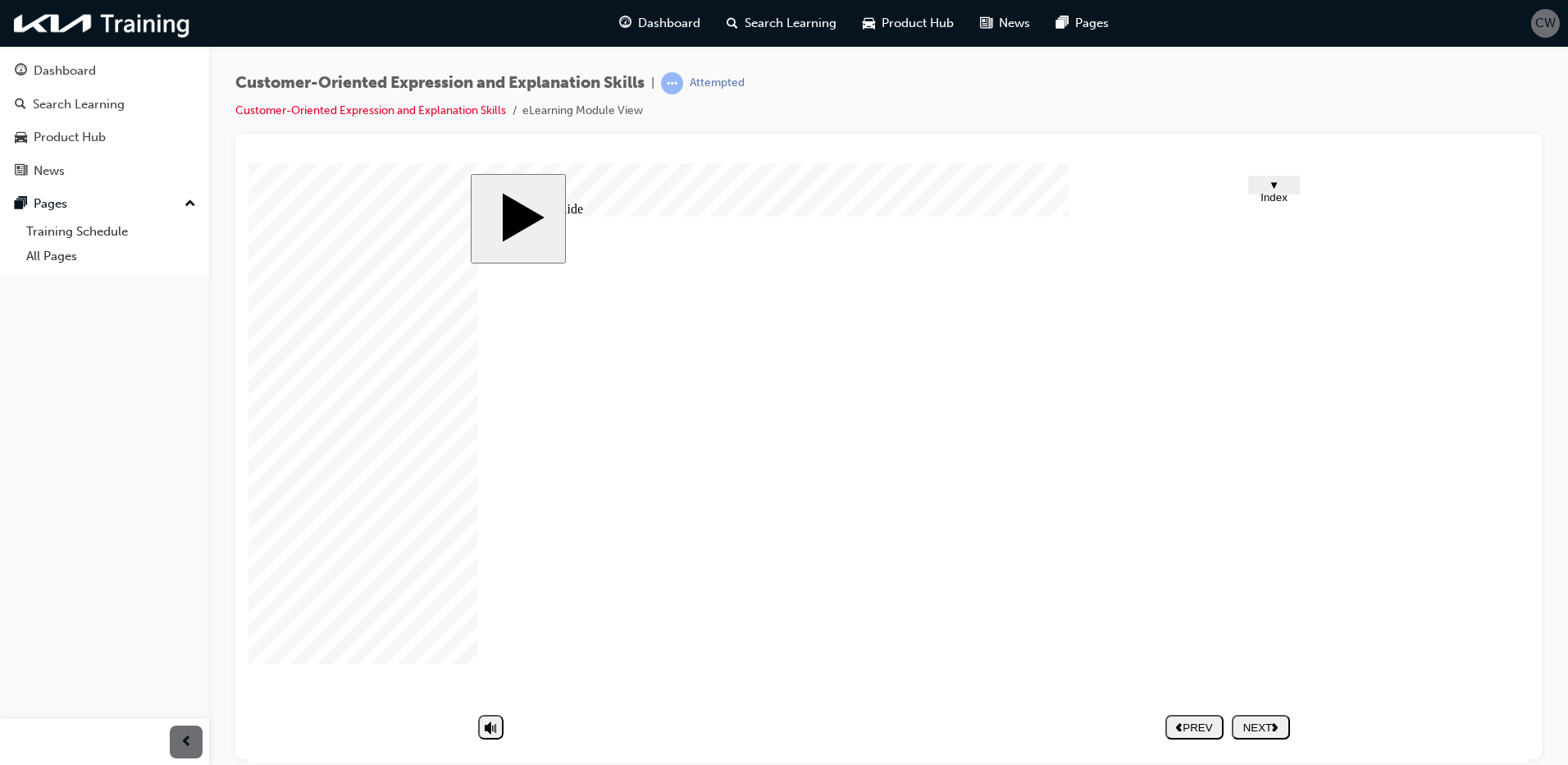
type input "not interestered"
type input "a"
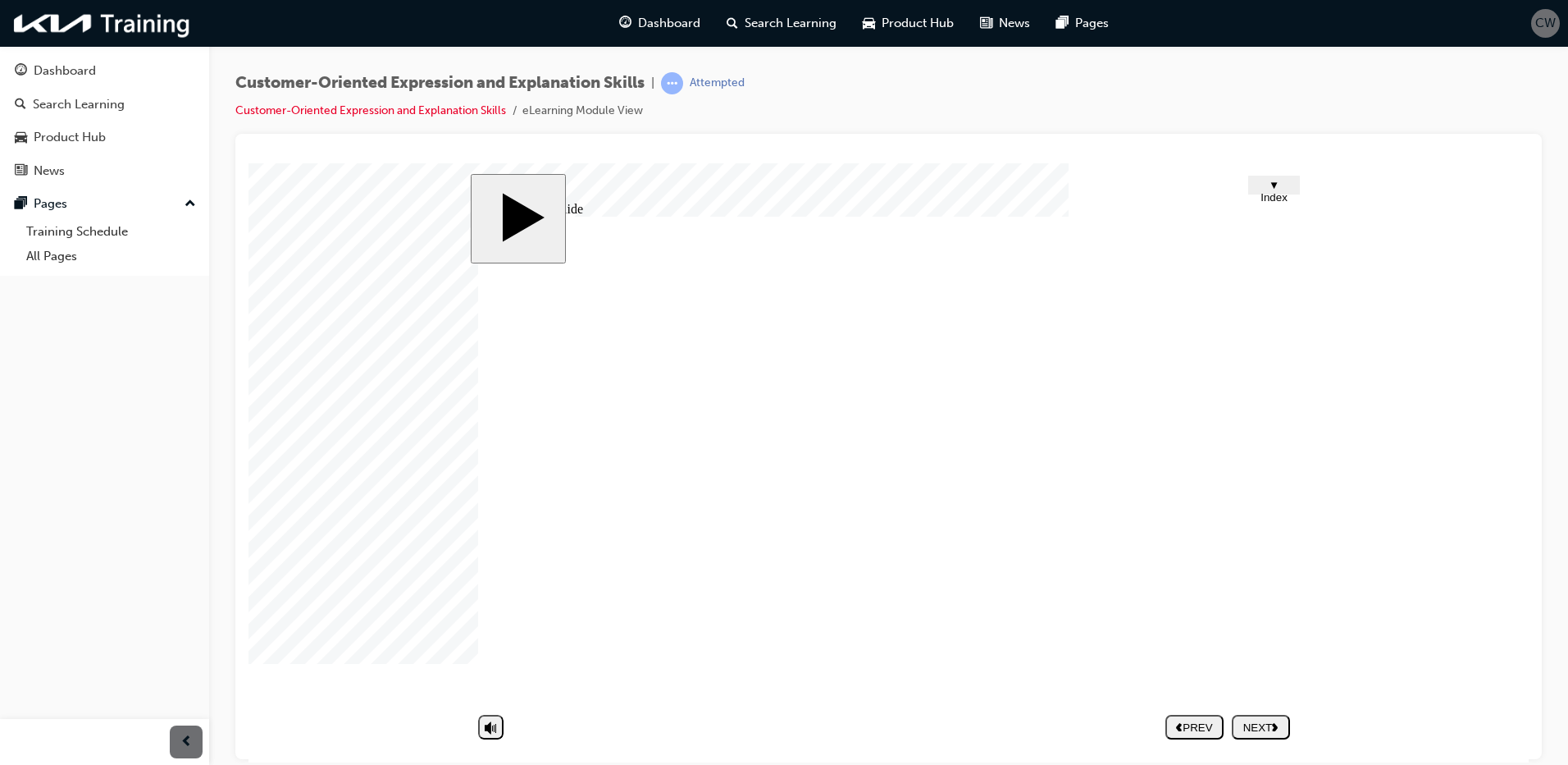
type input "an"
type input "[PERSON_NAME]"
type input "anno"
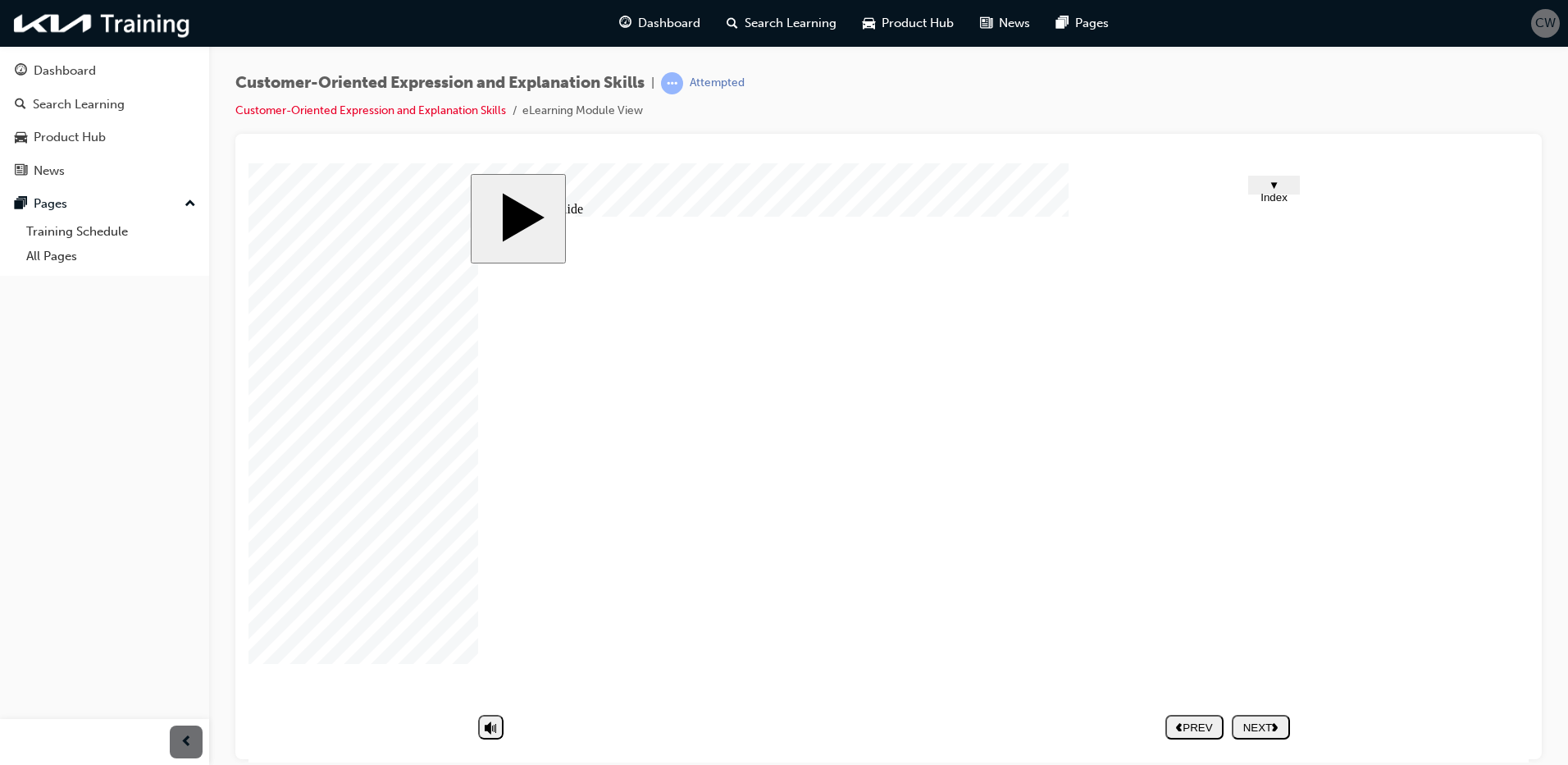
type input "anno"
type input "annoy"
type input "[PERSON_NAME]"
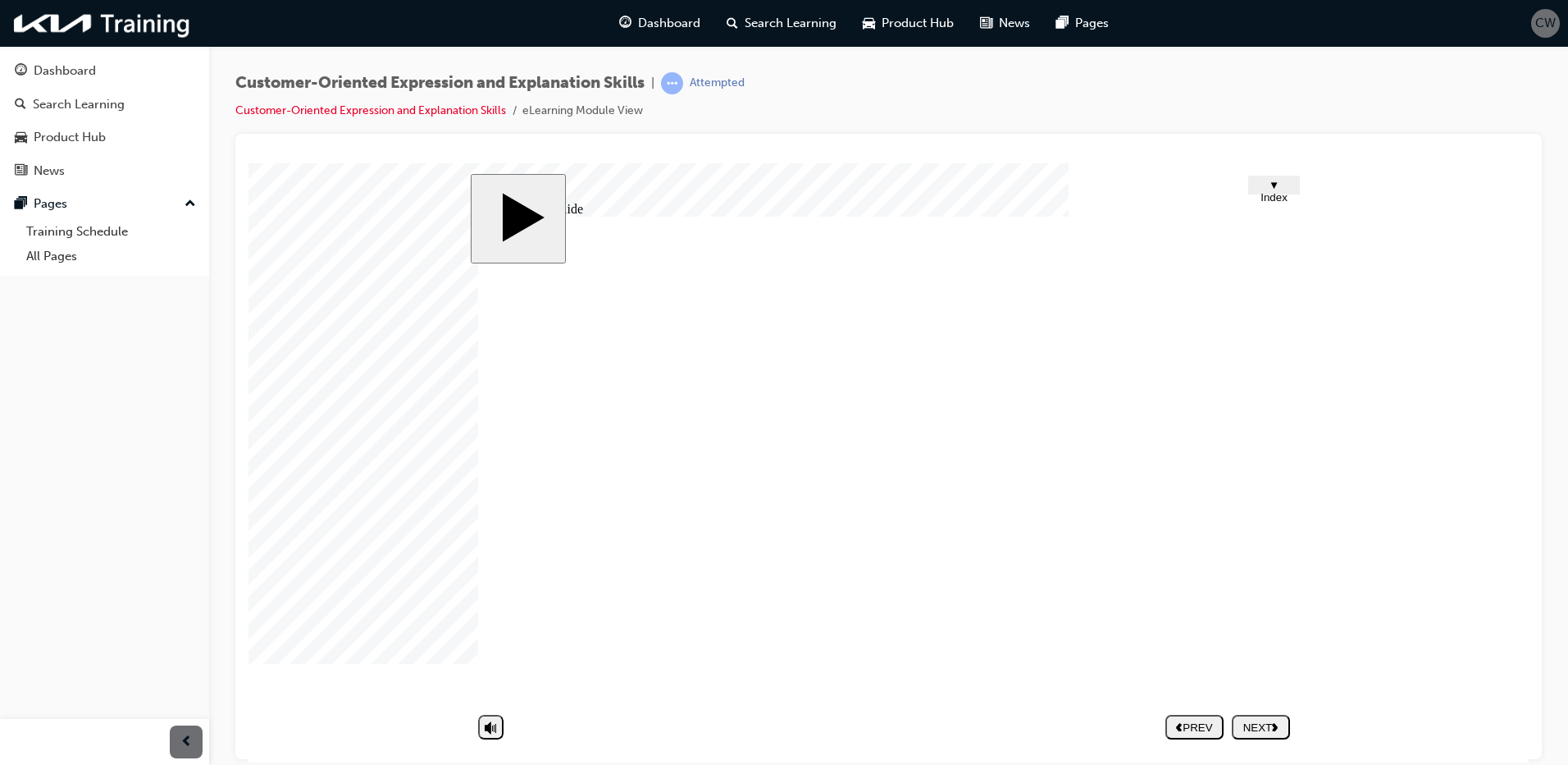
type input "annoyed"
type input "annoyed w"
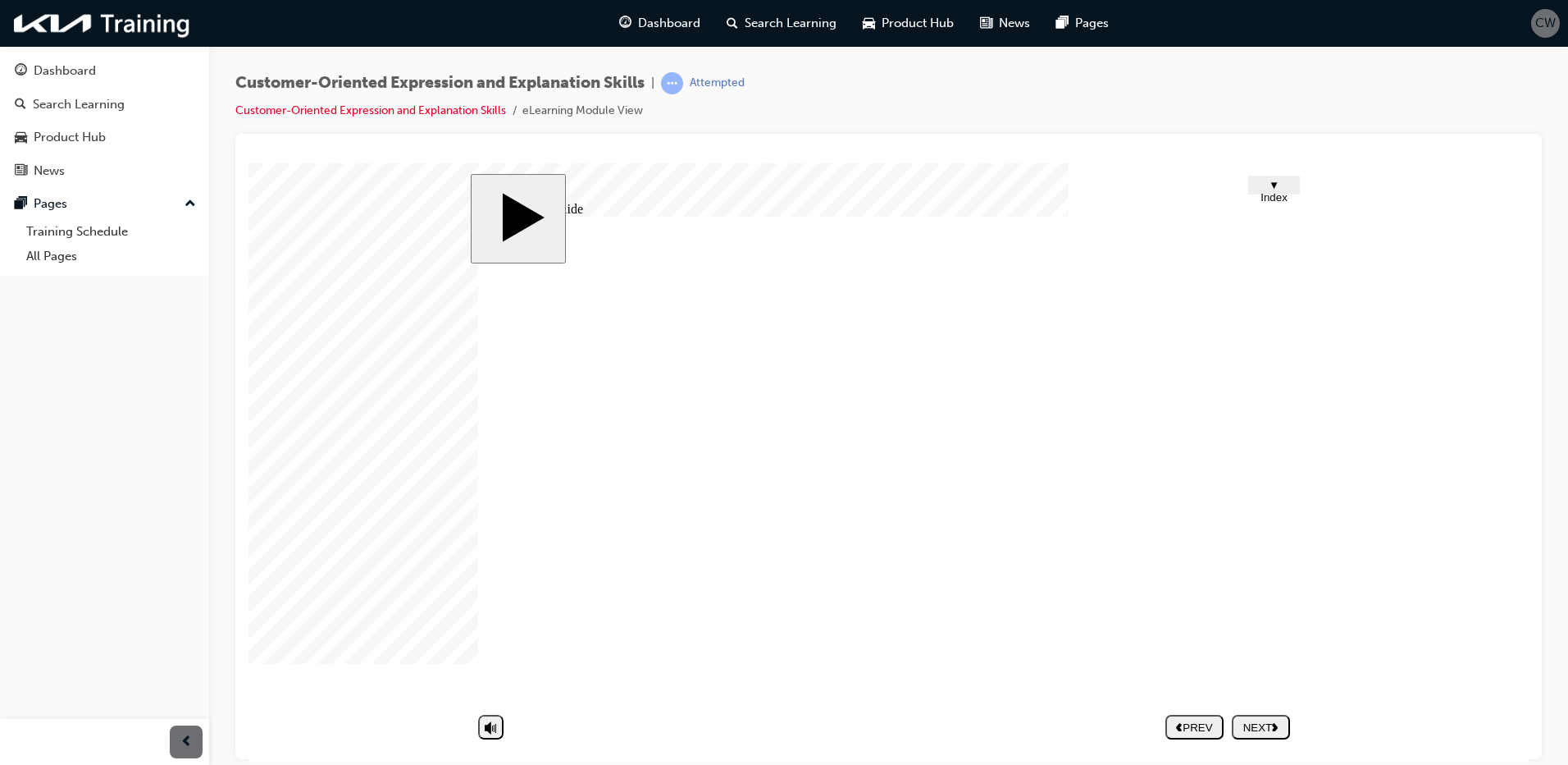
type input "annoyed w"
type input "annoyed wi"
type input "annoyed wit"
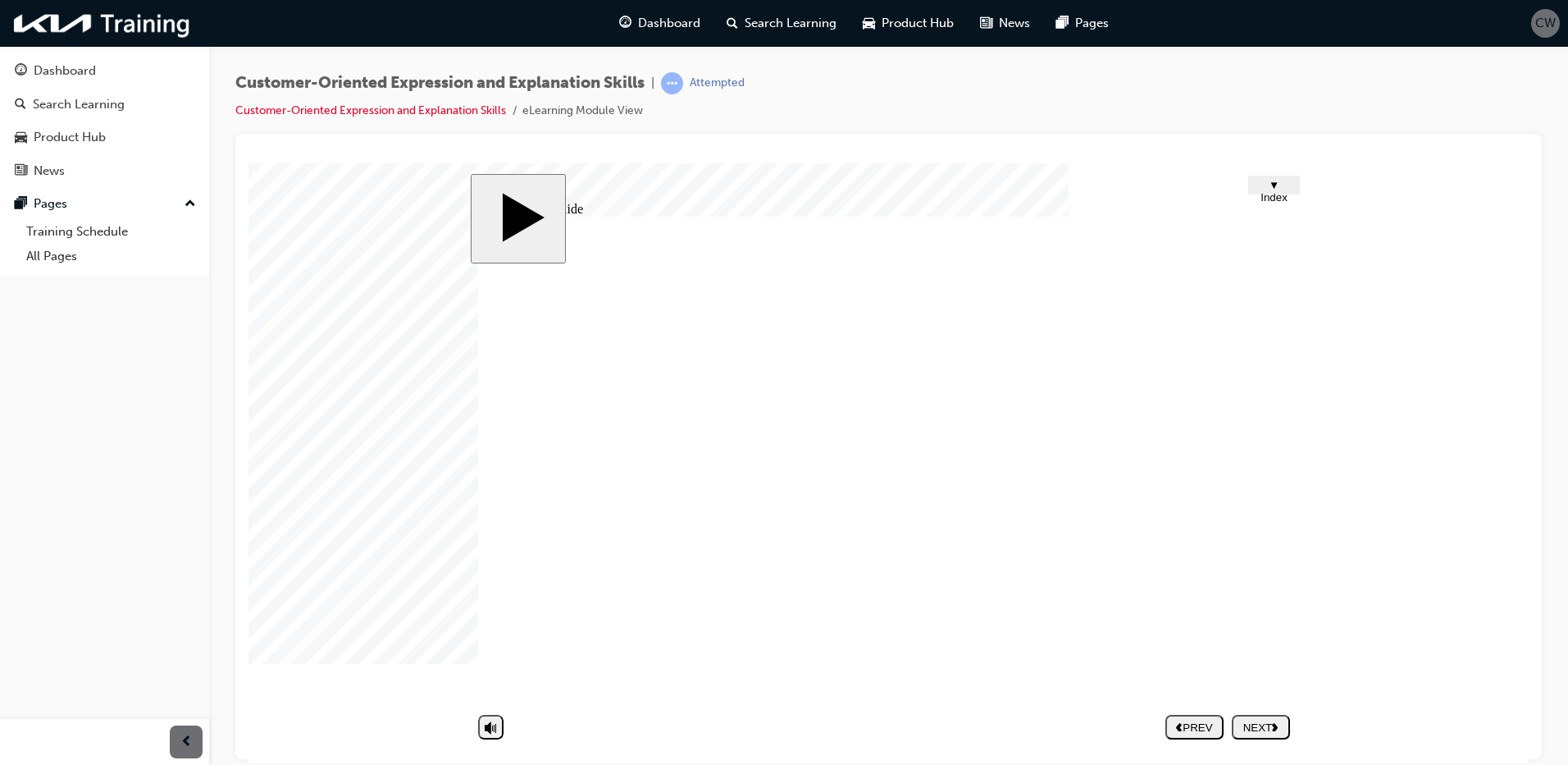
type input "annoyed with"
type input "annoyed with y"
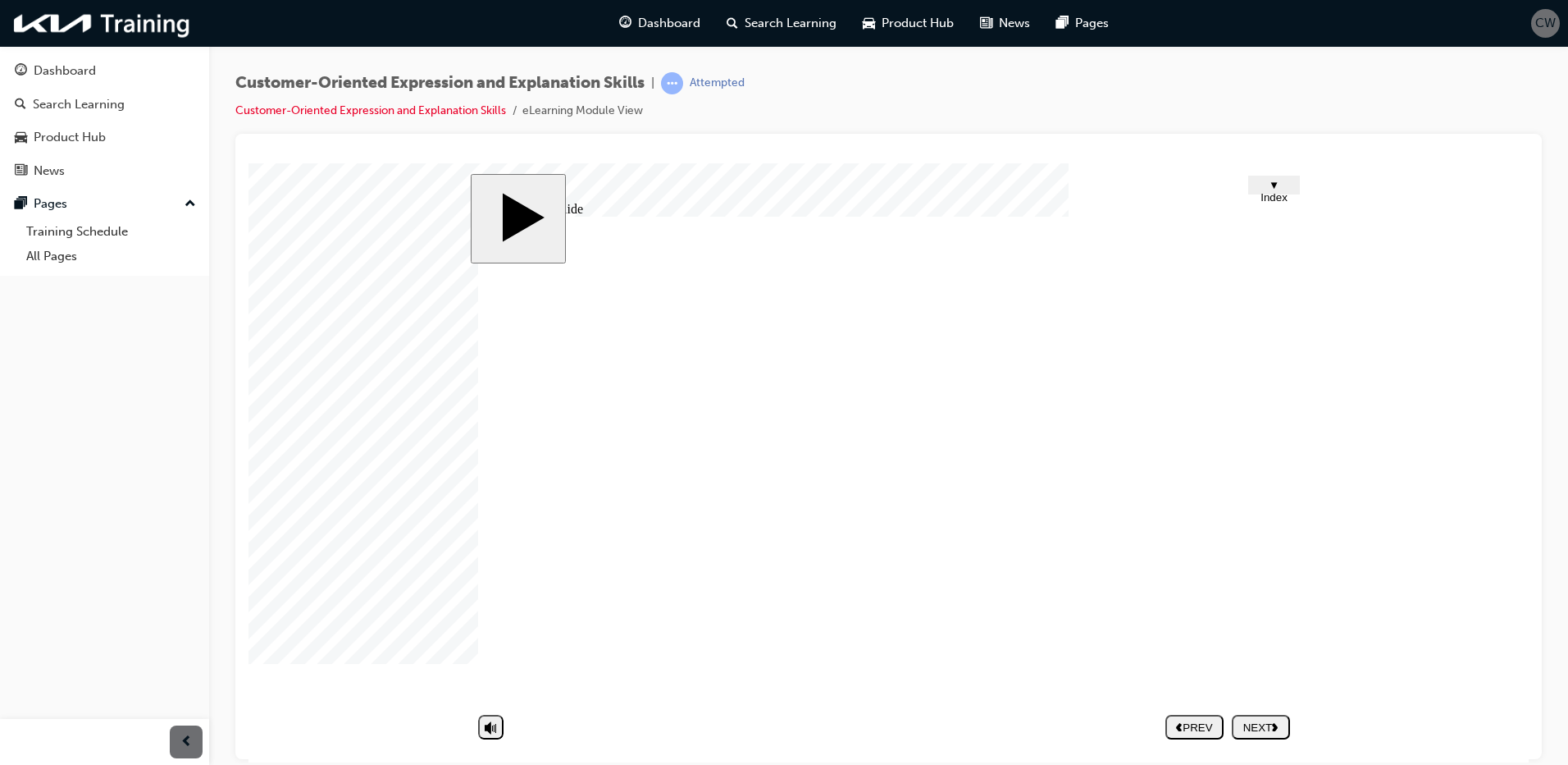
type input "annoyed with y"
type input "annoyed with yo"
type input "annoyed with you"
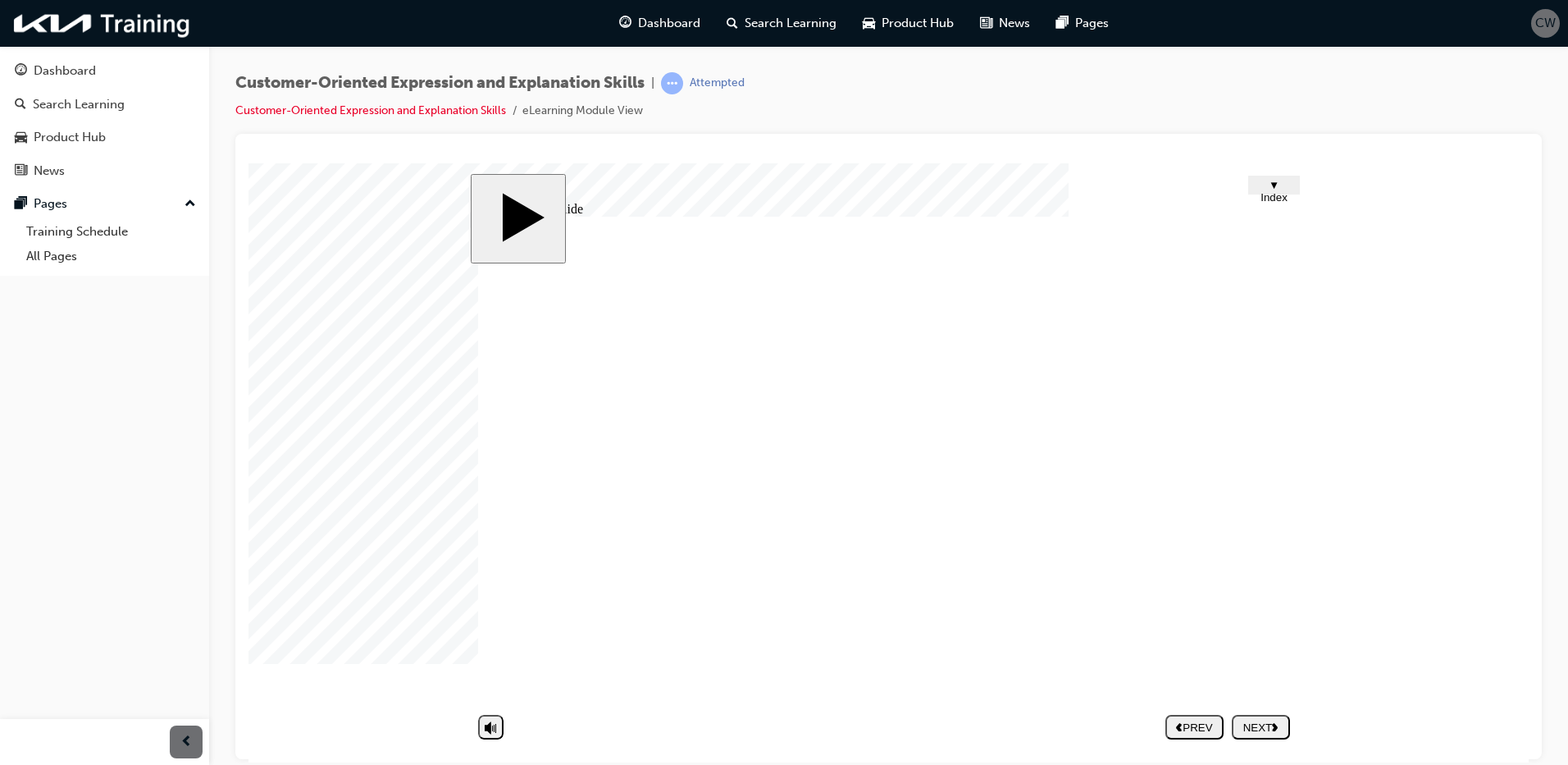
type input "annoyed with your"
type input "annoyed with yours"
type input "annoyed with yourse"
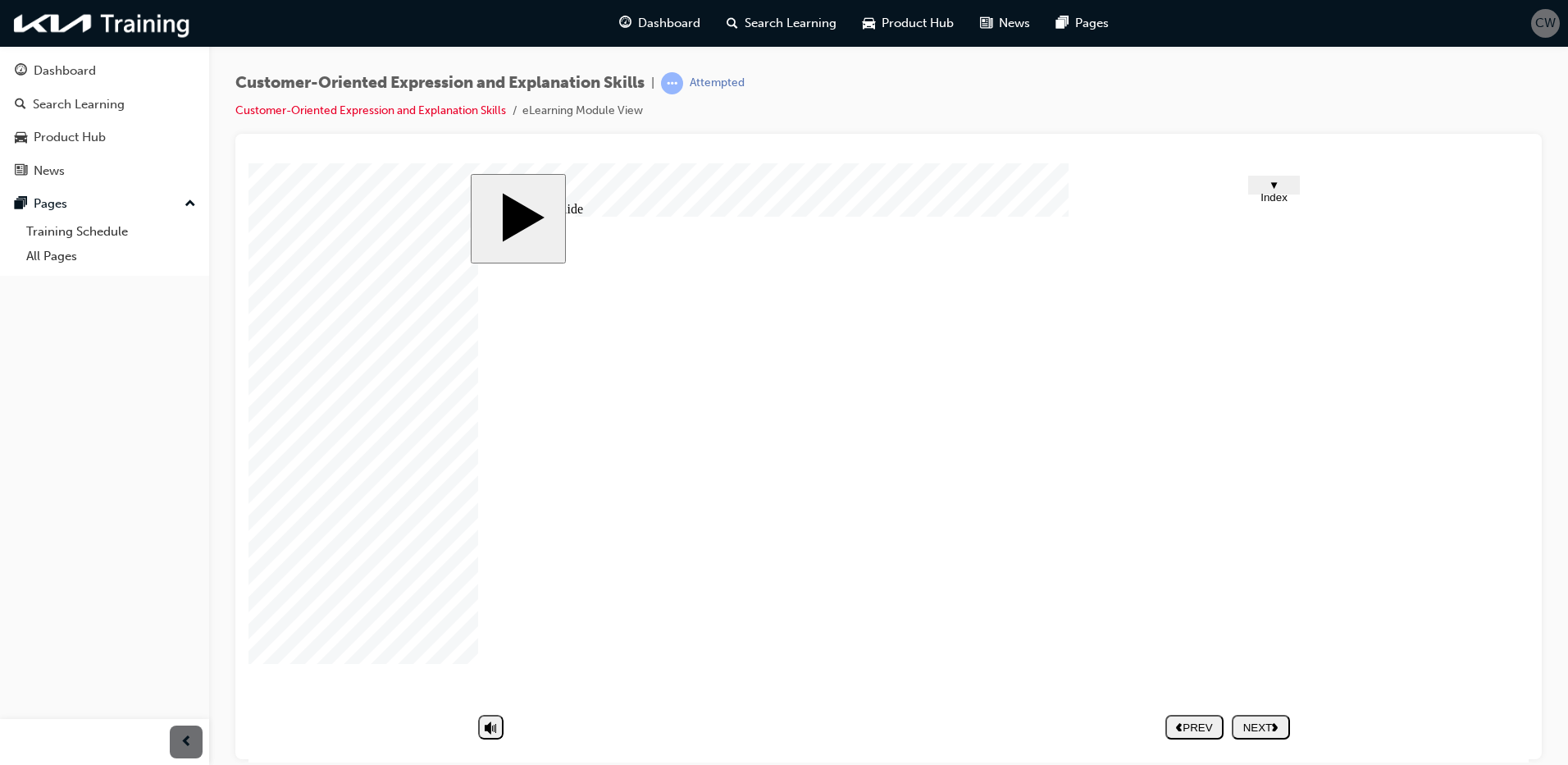
type input "annoyed with yourse"
type input "annoyed with yoursel"
type input "annoyed with yourself"
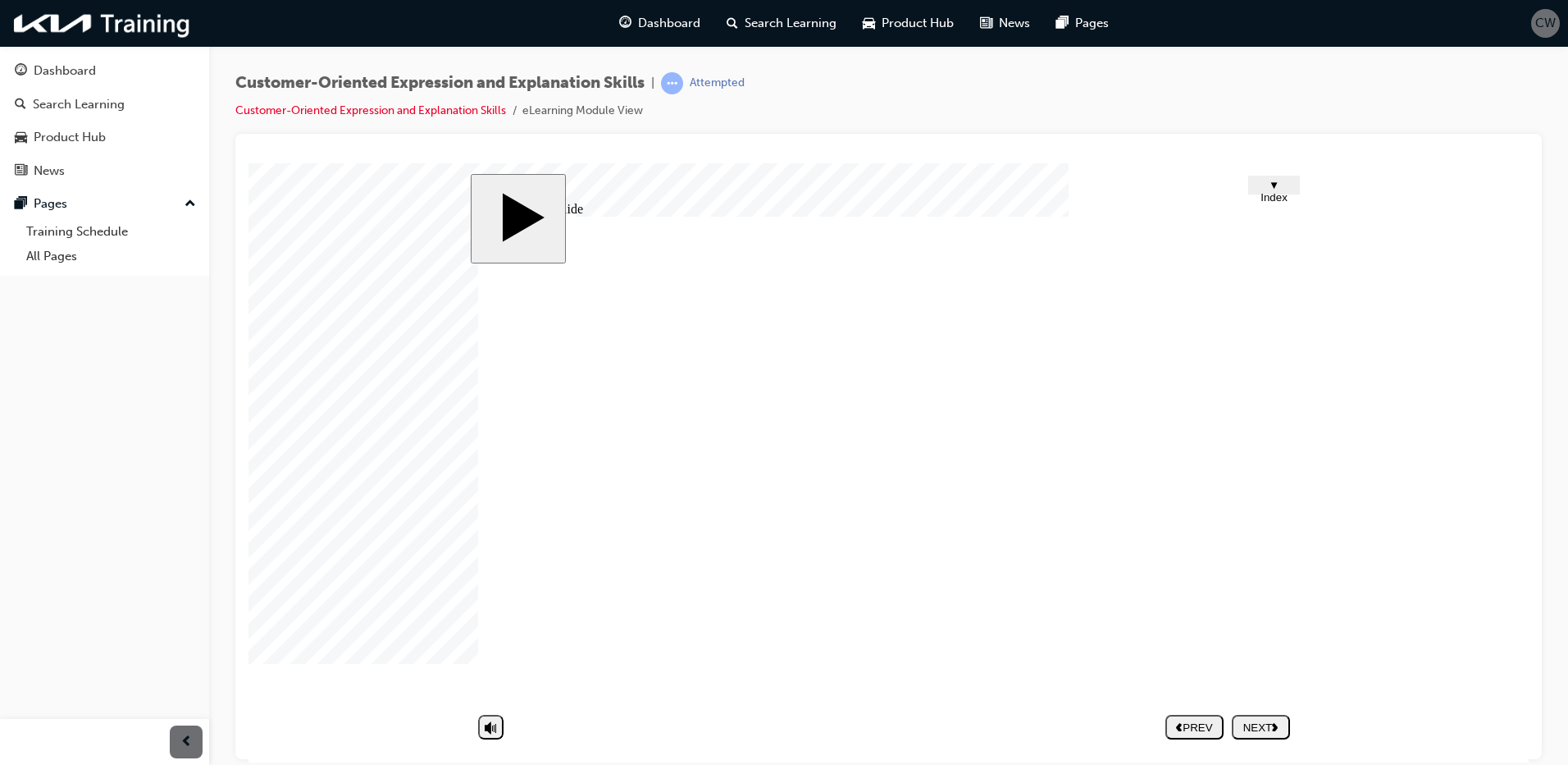
type input "annoyed with yourself"
type input "checking for temperature"
type input "shhhh"
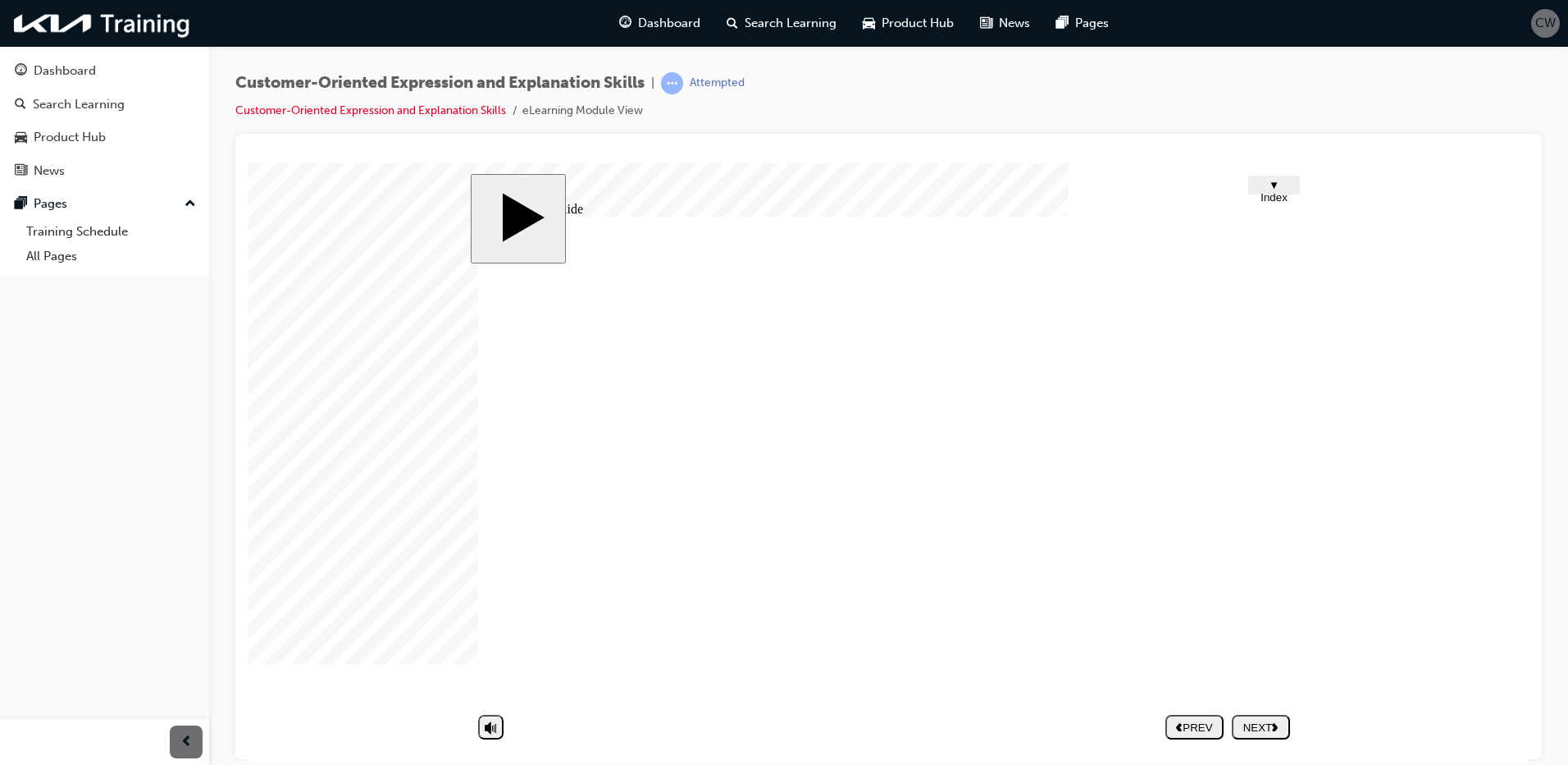
type input "not interestered"
type input "annoyed with yourself"
click at [1248, 722] on div "NEXT" at bounding box center [1261, 727] width 45 height 13
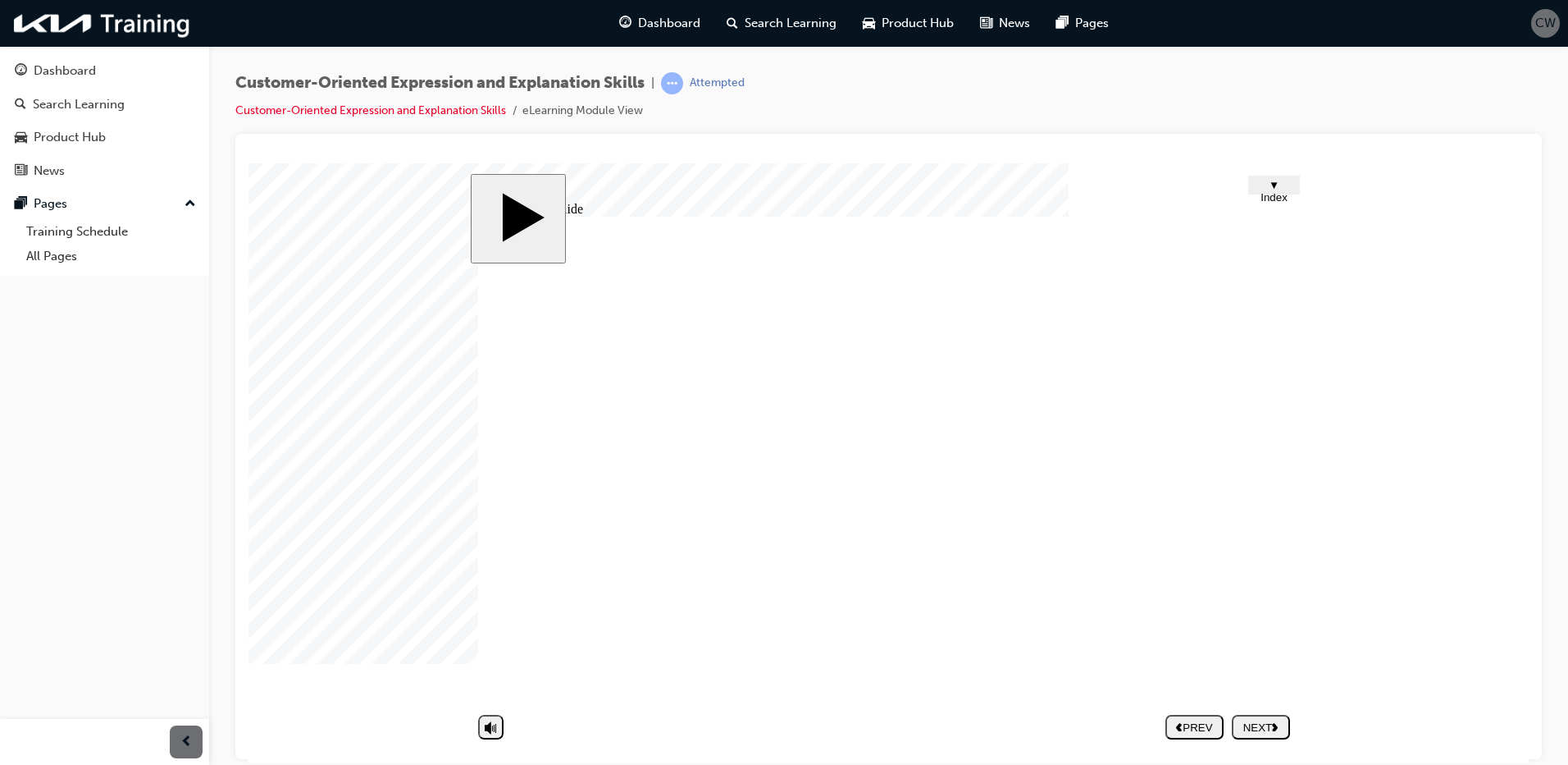
click at [1270, 723] on div "NEXT" at bounding box center [1261, 727] width 45 height 13
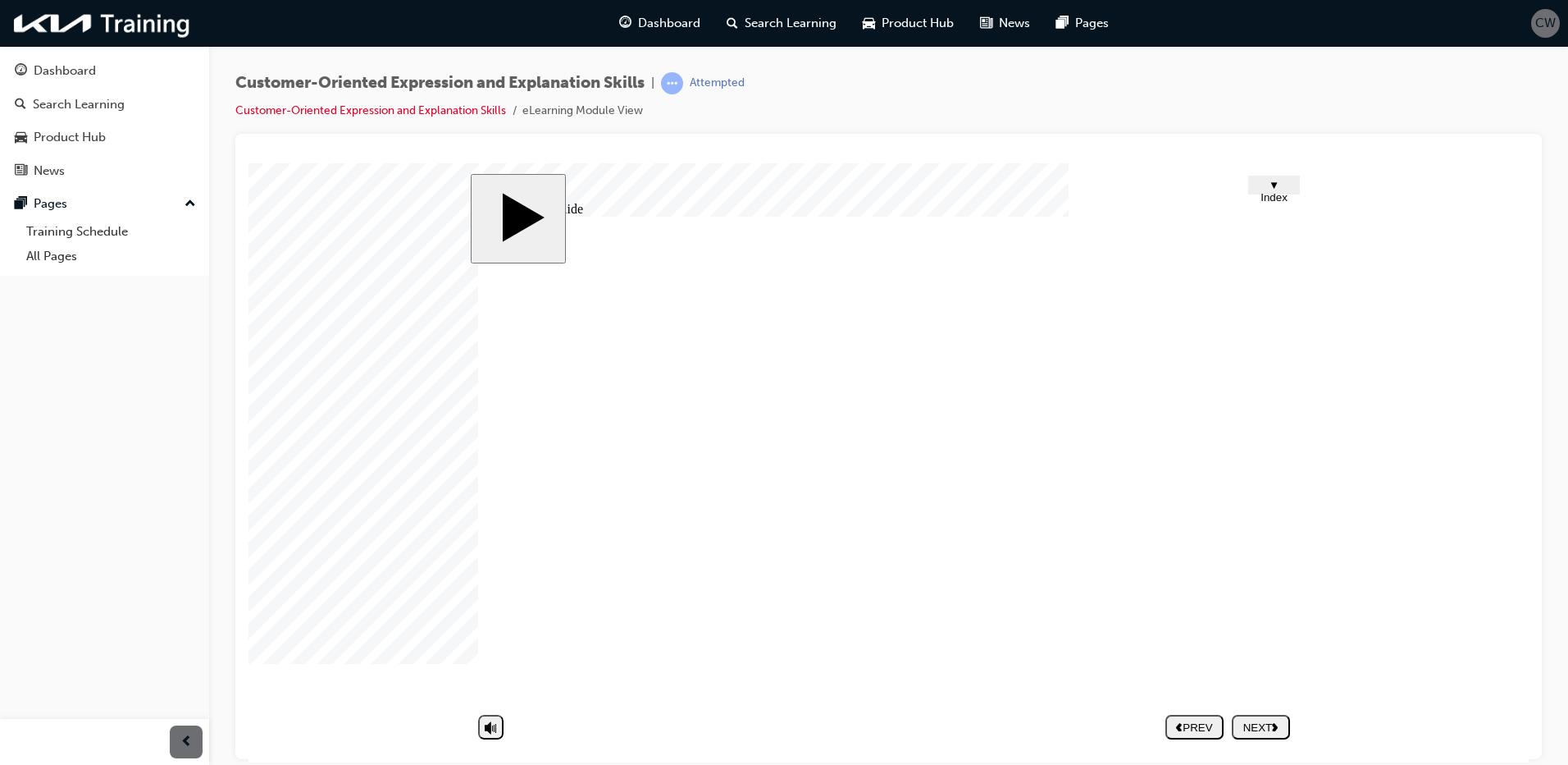
type textarea "l"
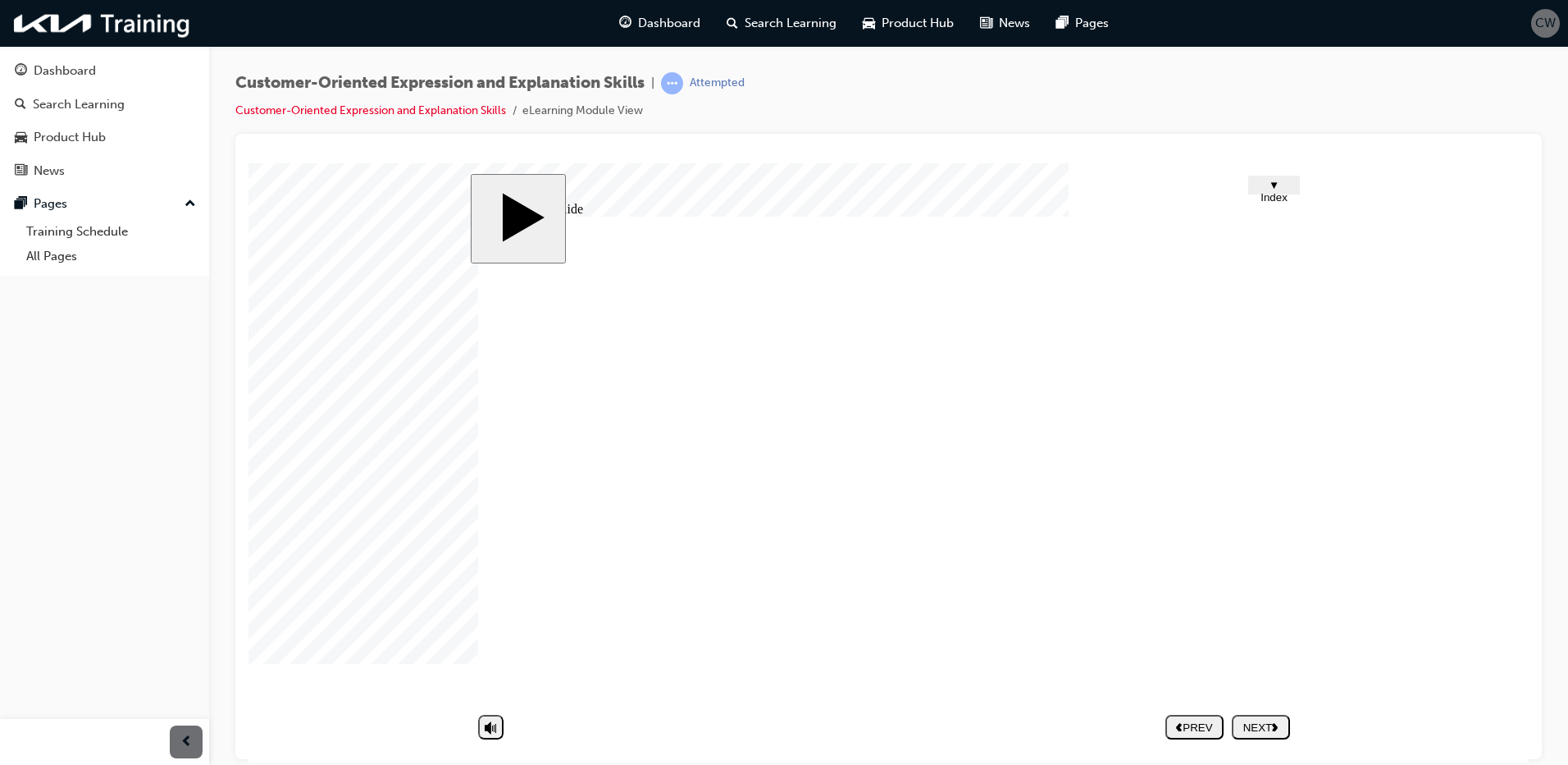
type textarea "l"
type textarea "la"
type textarea "lac"
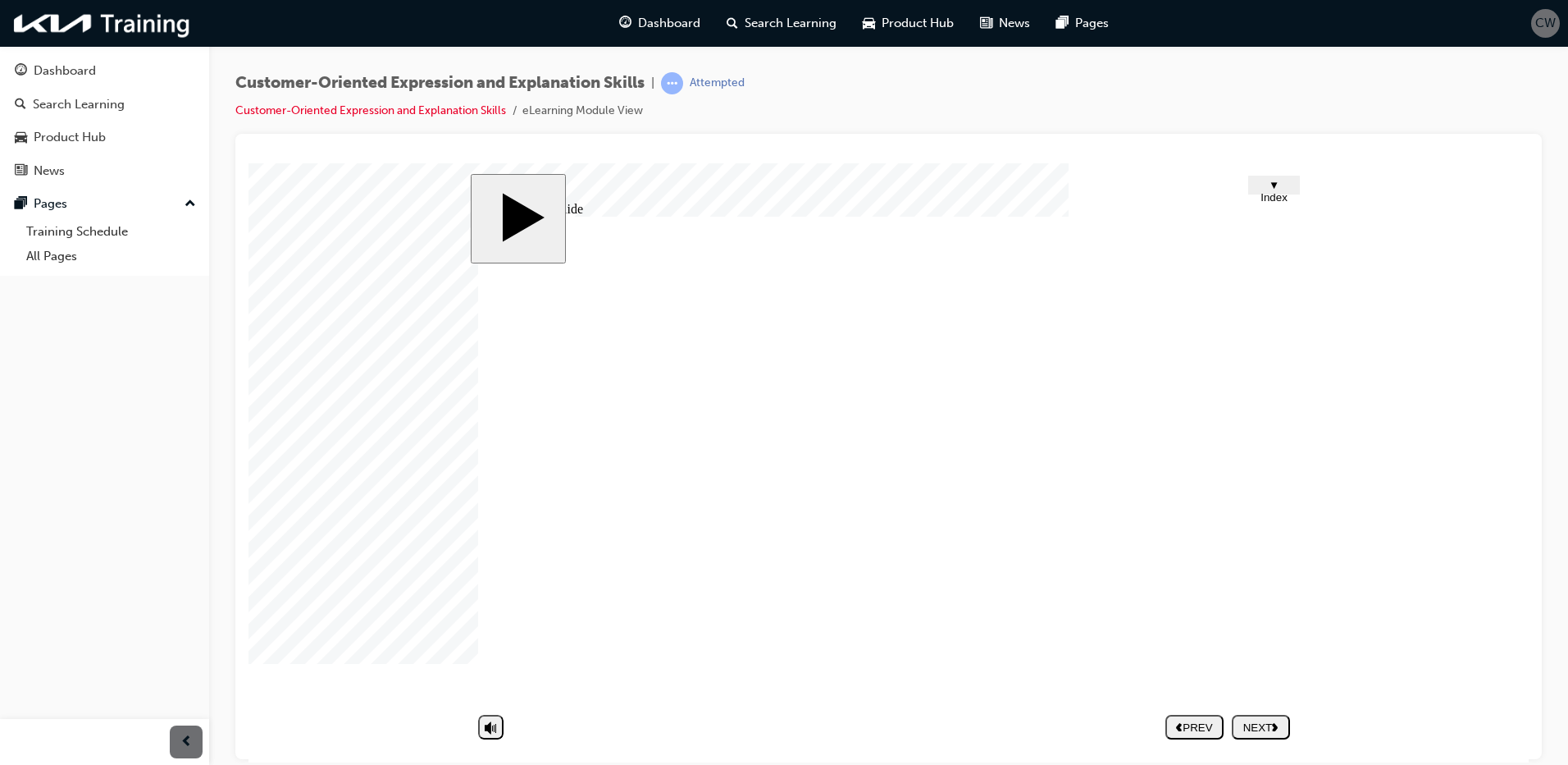
type textarea "lack"
type textarea "lack o"
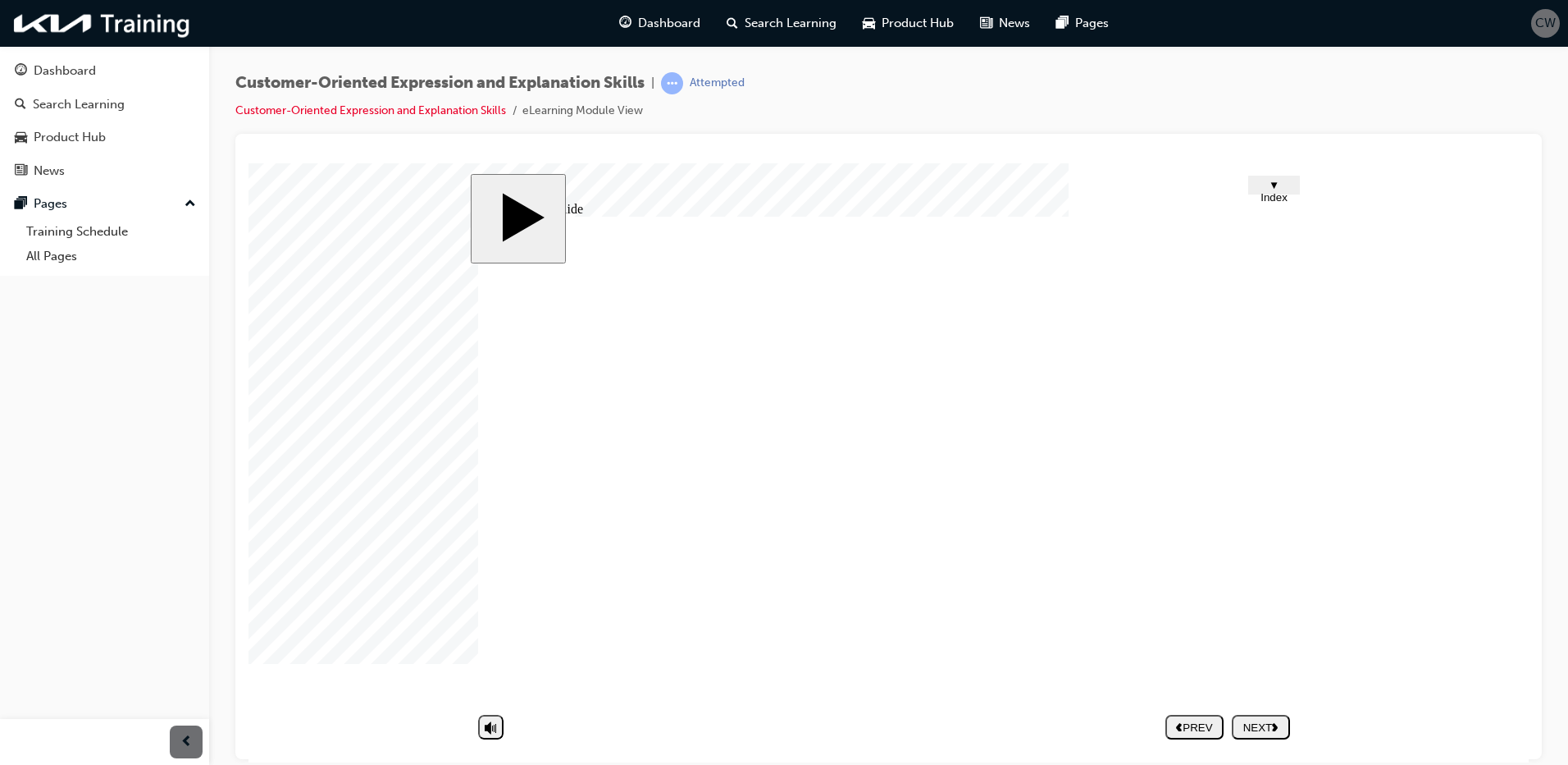
type textarea "lack o"
type textarea "lack of"
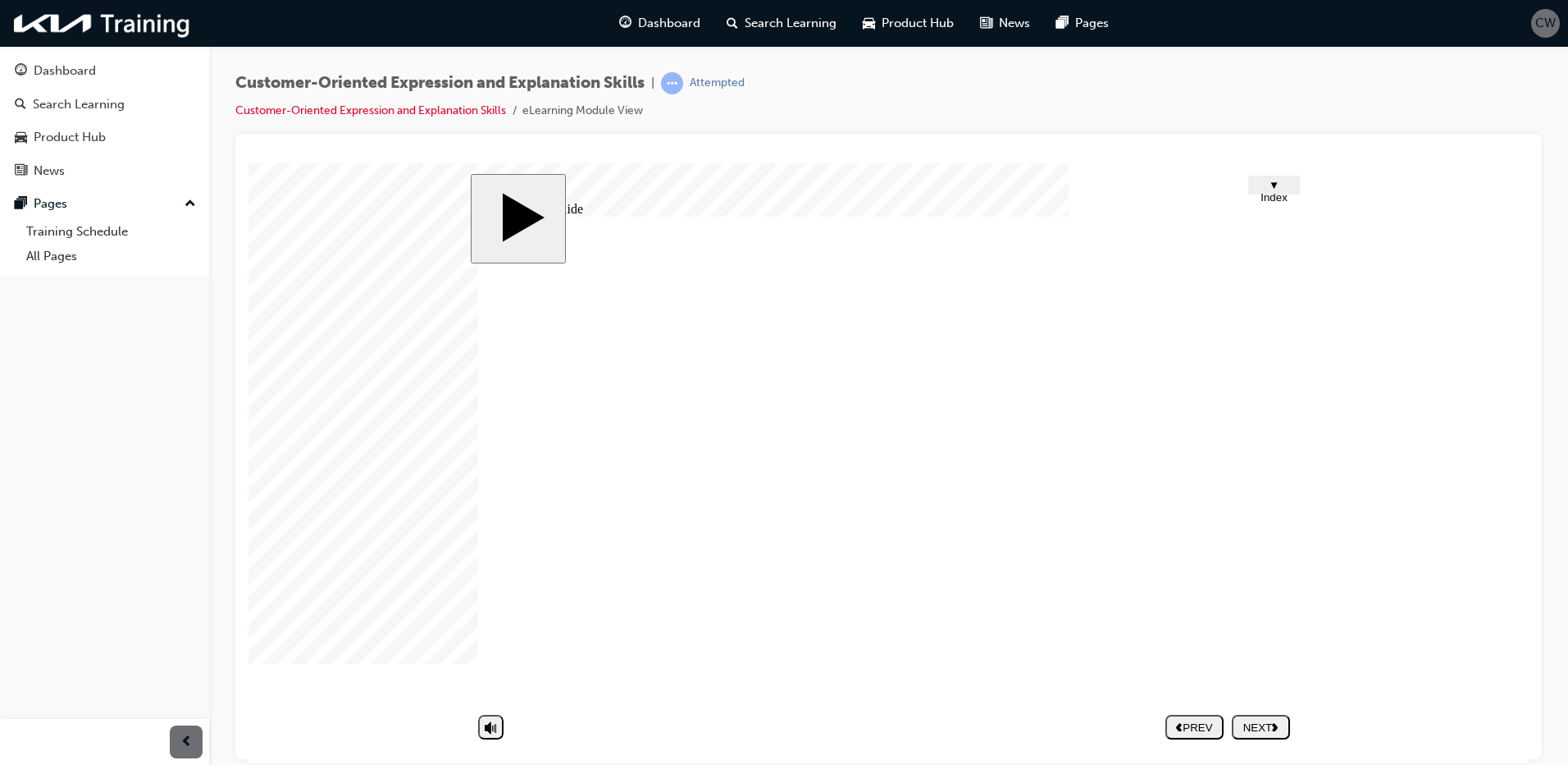
type textarea "lack of c"
type textarea "lack of co"
type textarea "lack of com"
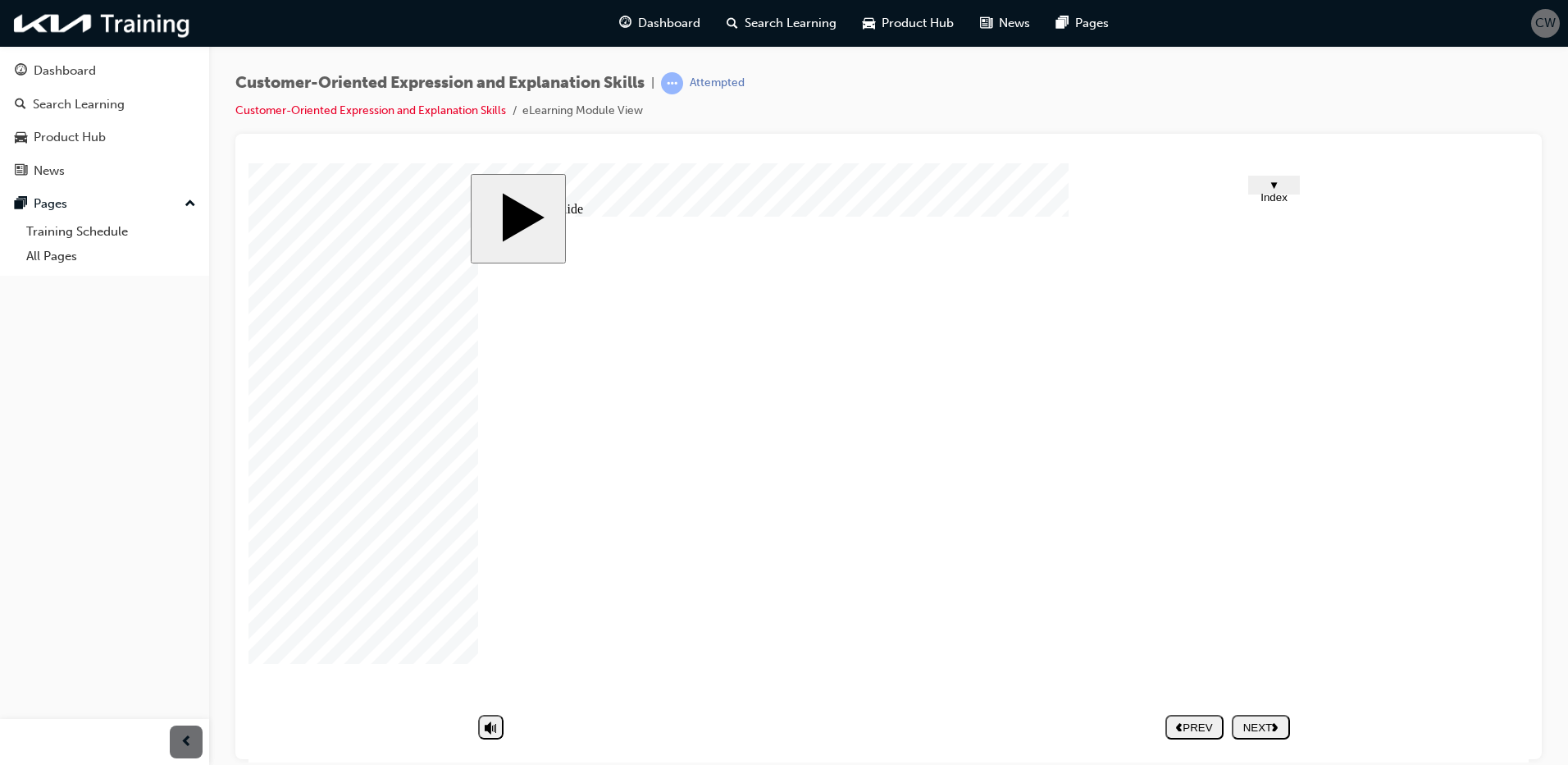
type textarea "lack of com"
type textarea "lack of comm"
type textarea "lack of commu"
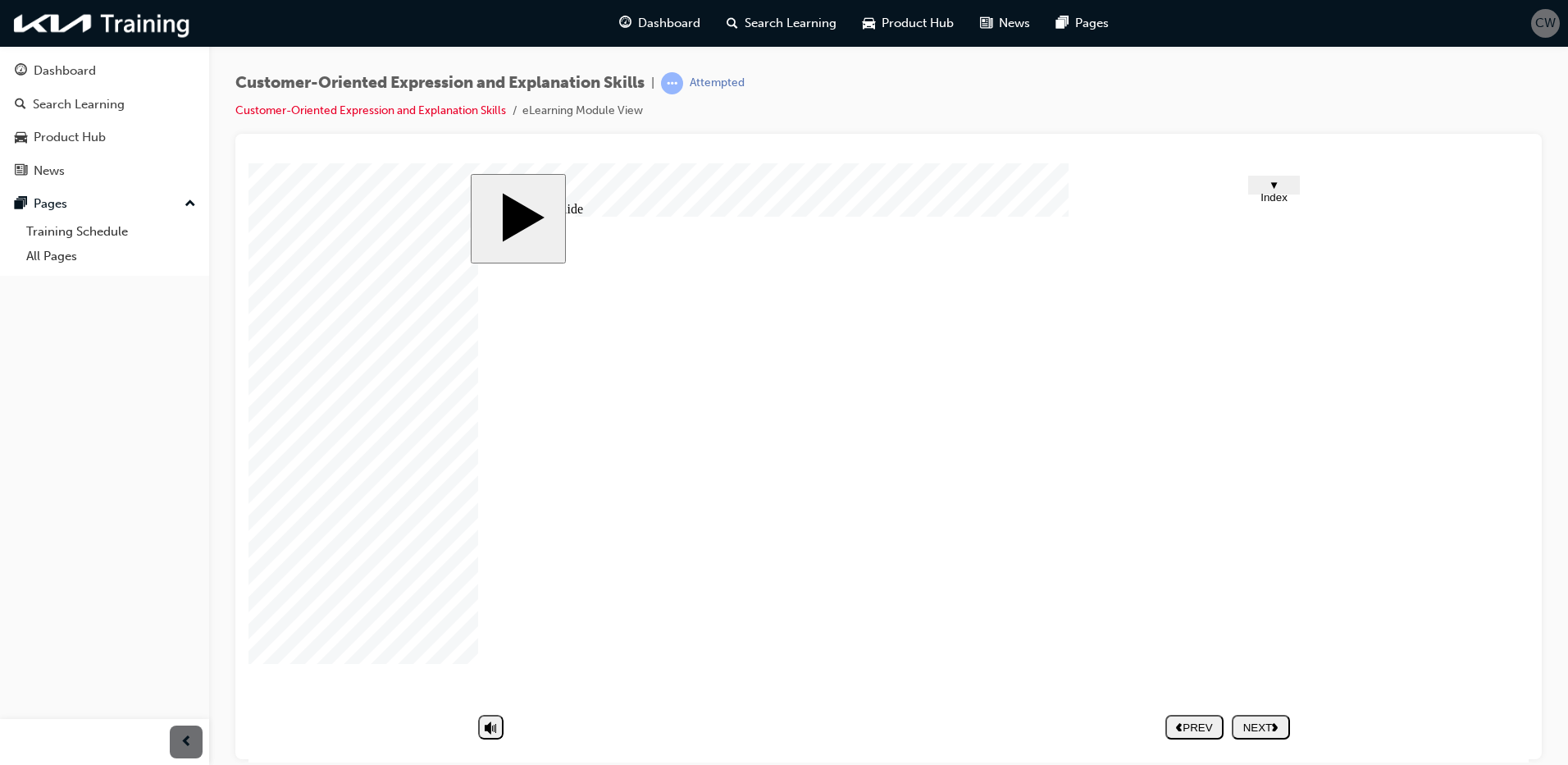
type textarea "lack of commun"
type textarea "lack of communi"
type textarea "lack of communic"
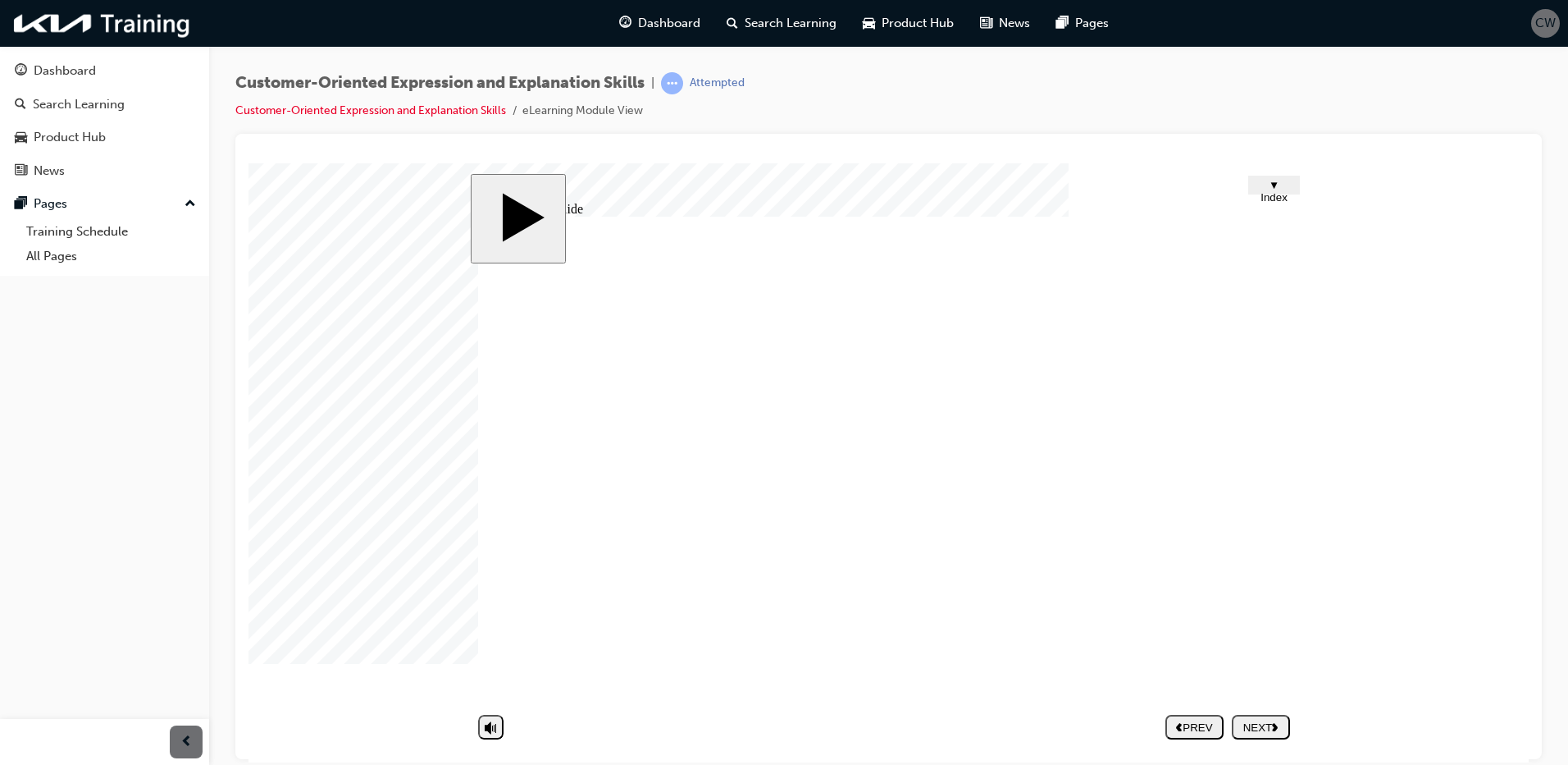
type textarea "lack of communic"
type textarea "lack of communica"
type textarea "lack of communicat"
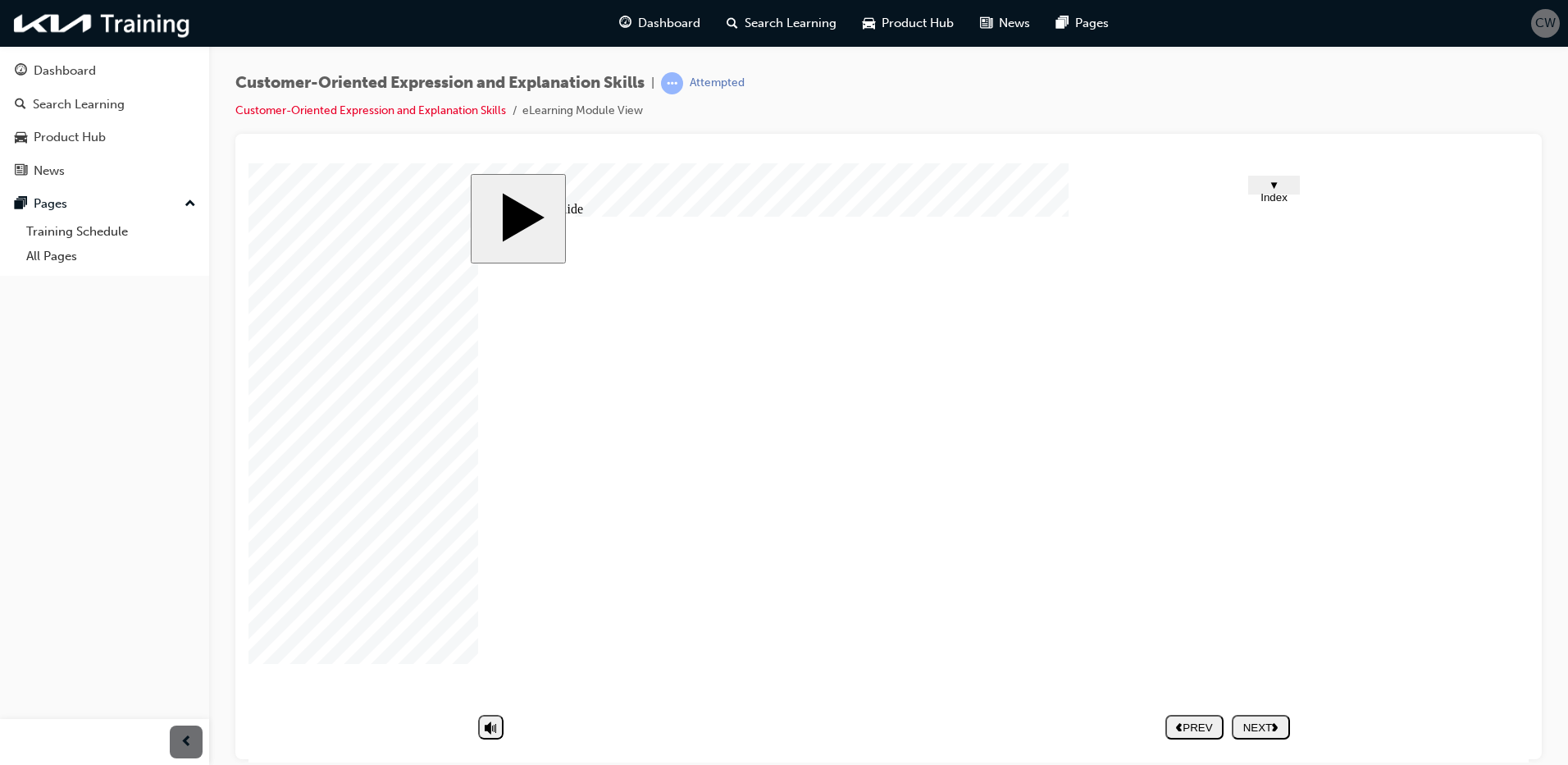
type textarea "lack of communicati"
type textarea "lack of communicatio"
type textarea "lack of communication"
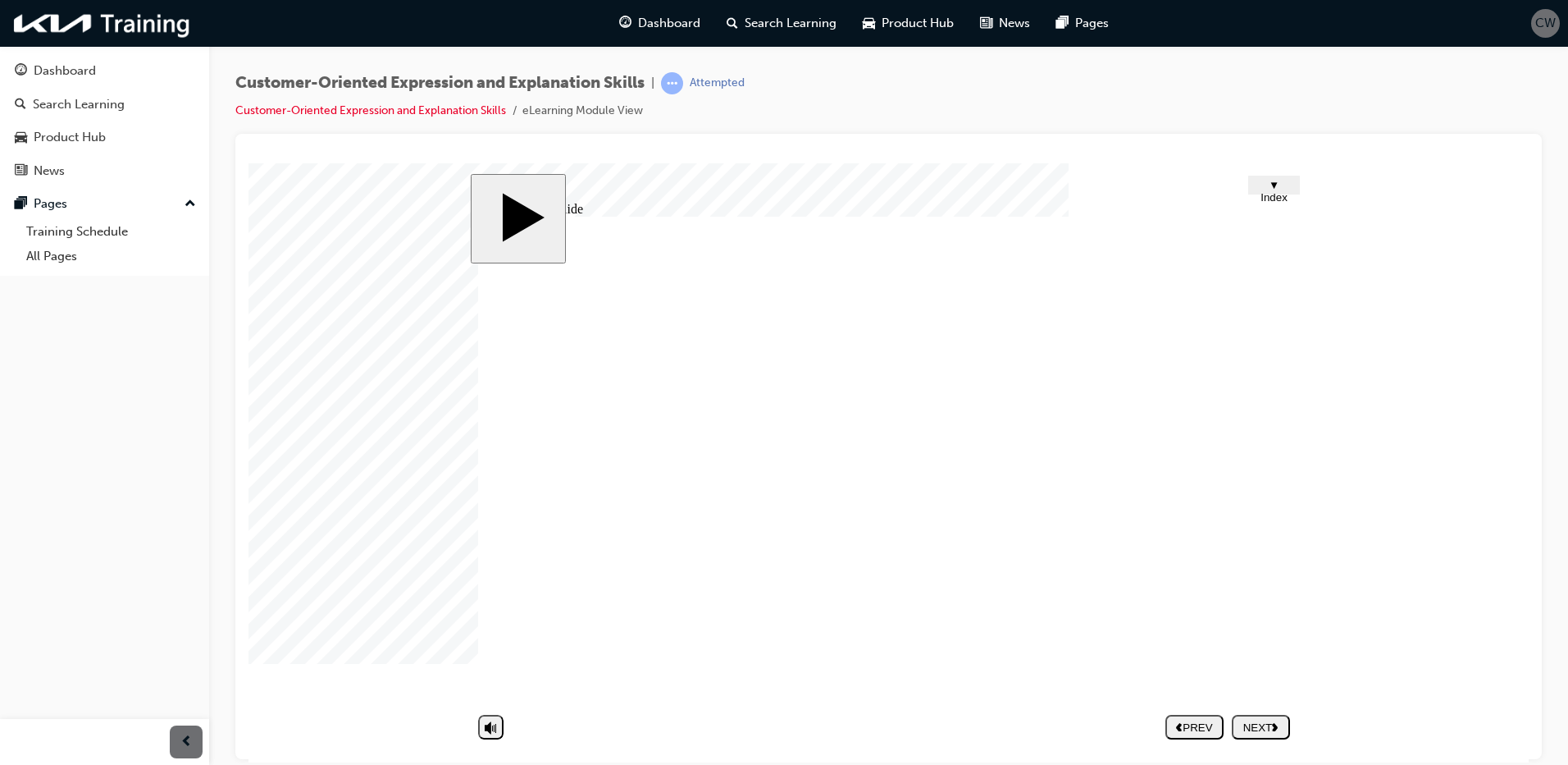
type textarea "lack of communication"
click at [1253, 721] on div "NEXT" at bounding box center [1261, 727] width 45 height 13
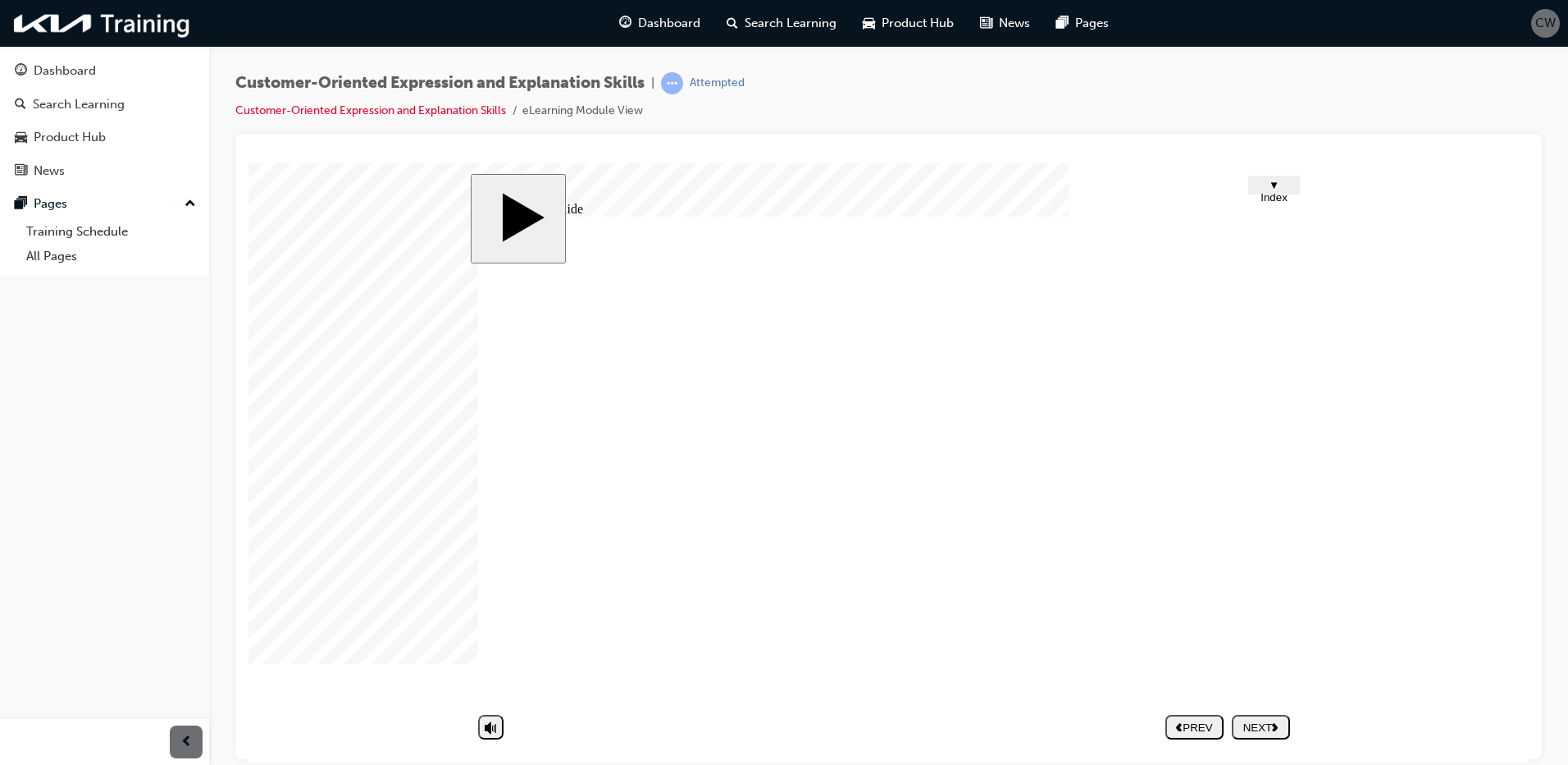
click at [1262, 728] on div "NEXT" at bounding box center [1261, 727] width 45 height 13
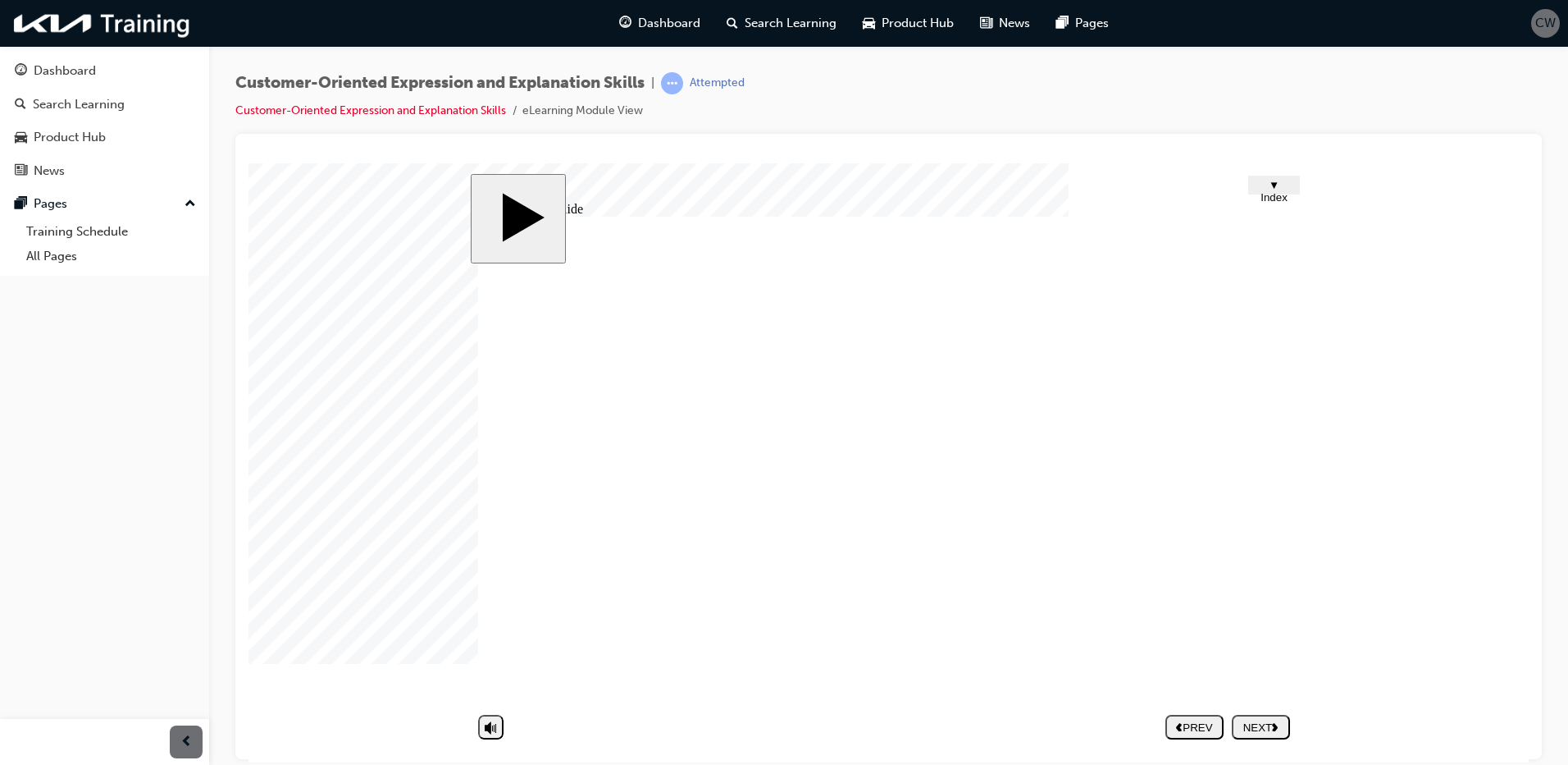
click at [1278, 724] on polygon "next" at bounding box center [1274, 726] width 5 height 8
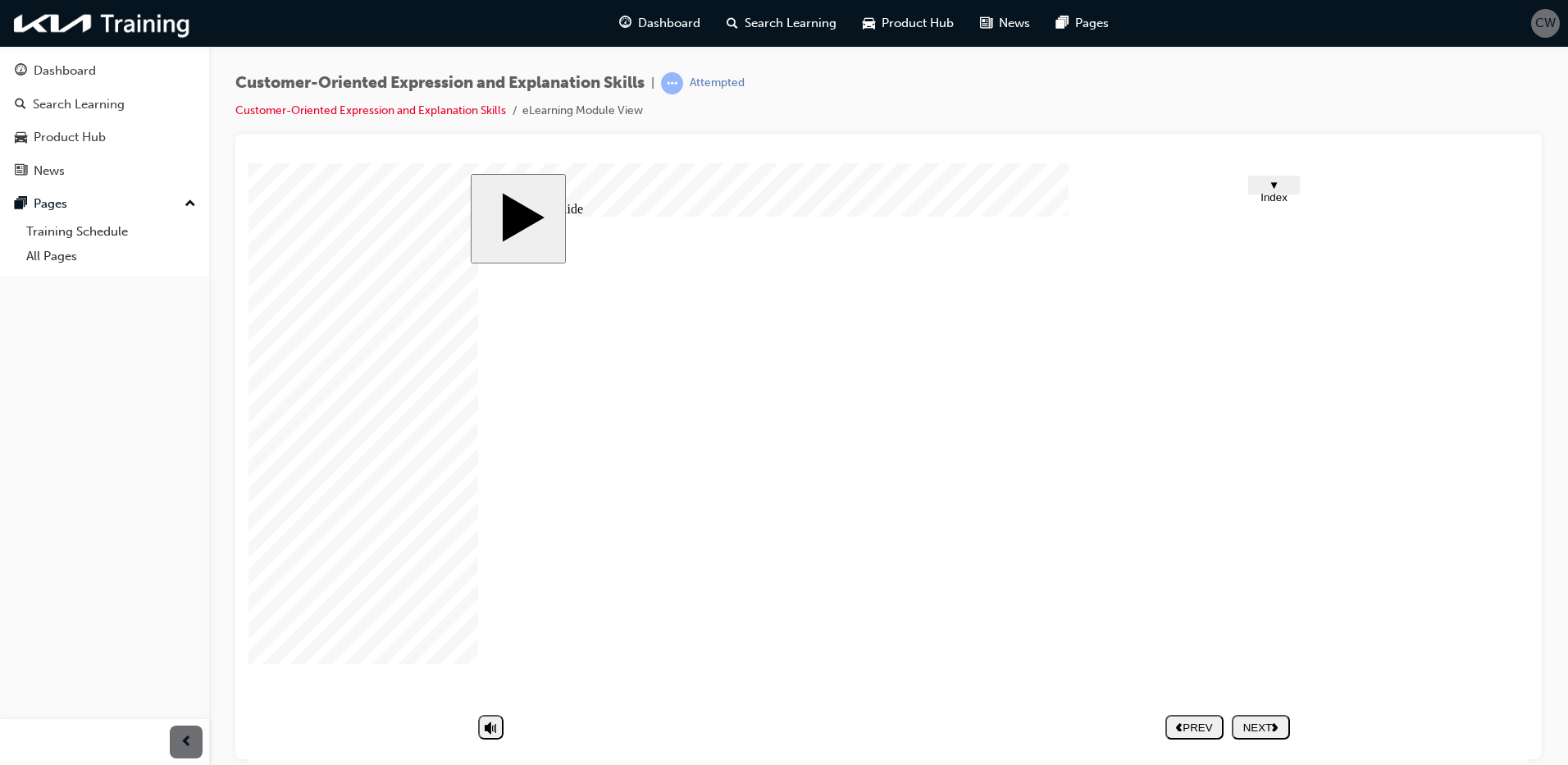
click at [1269, 729] on div "NEXT" at bounding box center [1261, 727] width 45 height 13
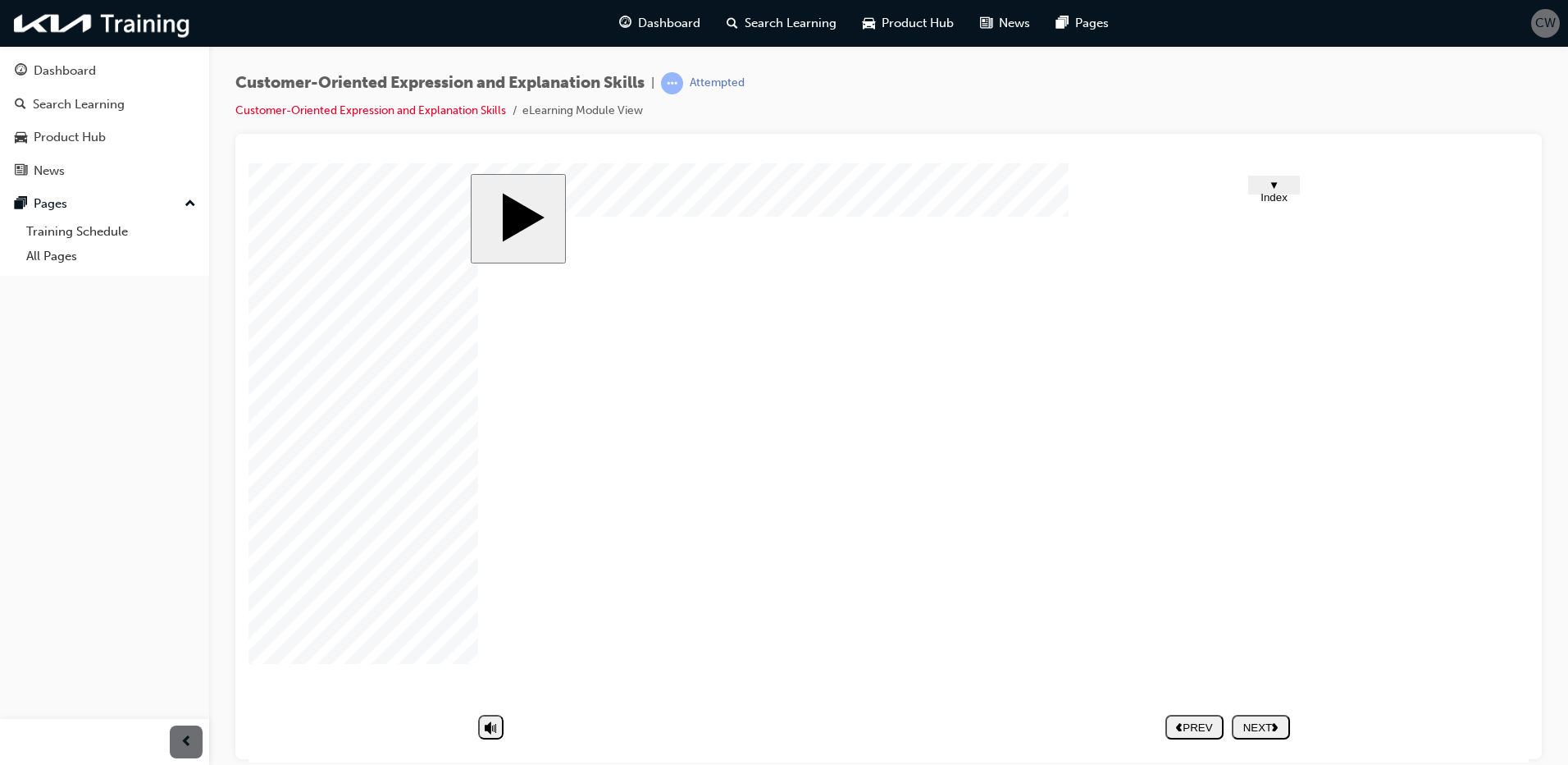
click at [1247, 730] on div "NEXT" at bounding box center [1261, 727] width 45 height 13
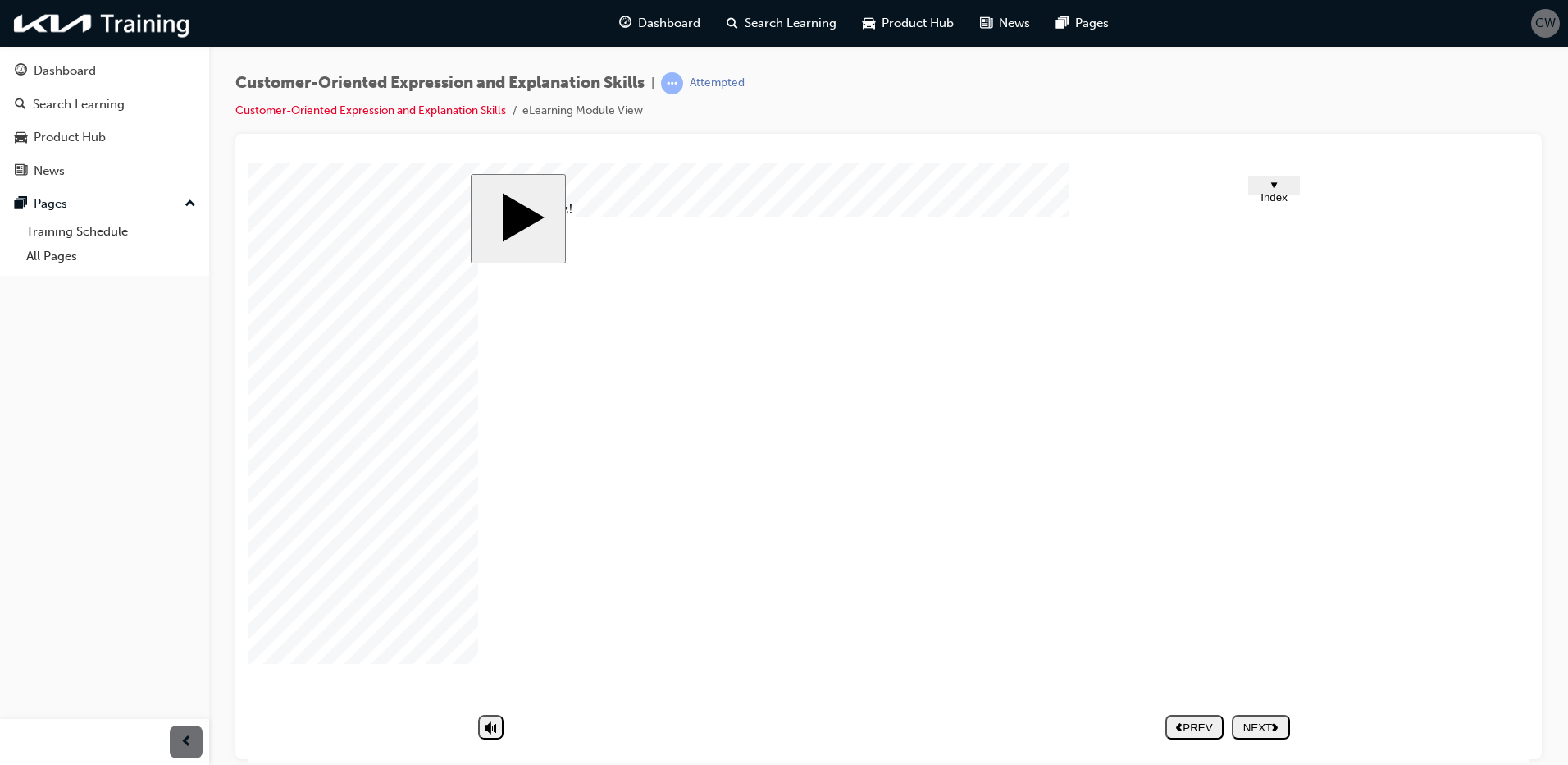
click at [331, 244] on div at bounding box center [289, 203] width 82 height 82
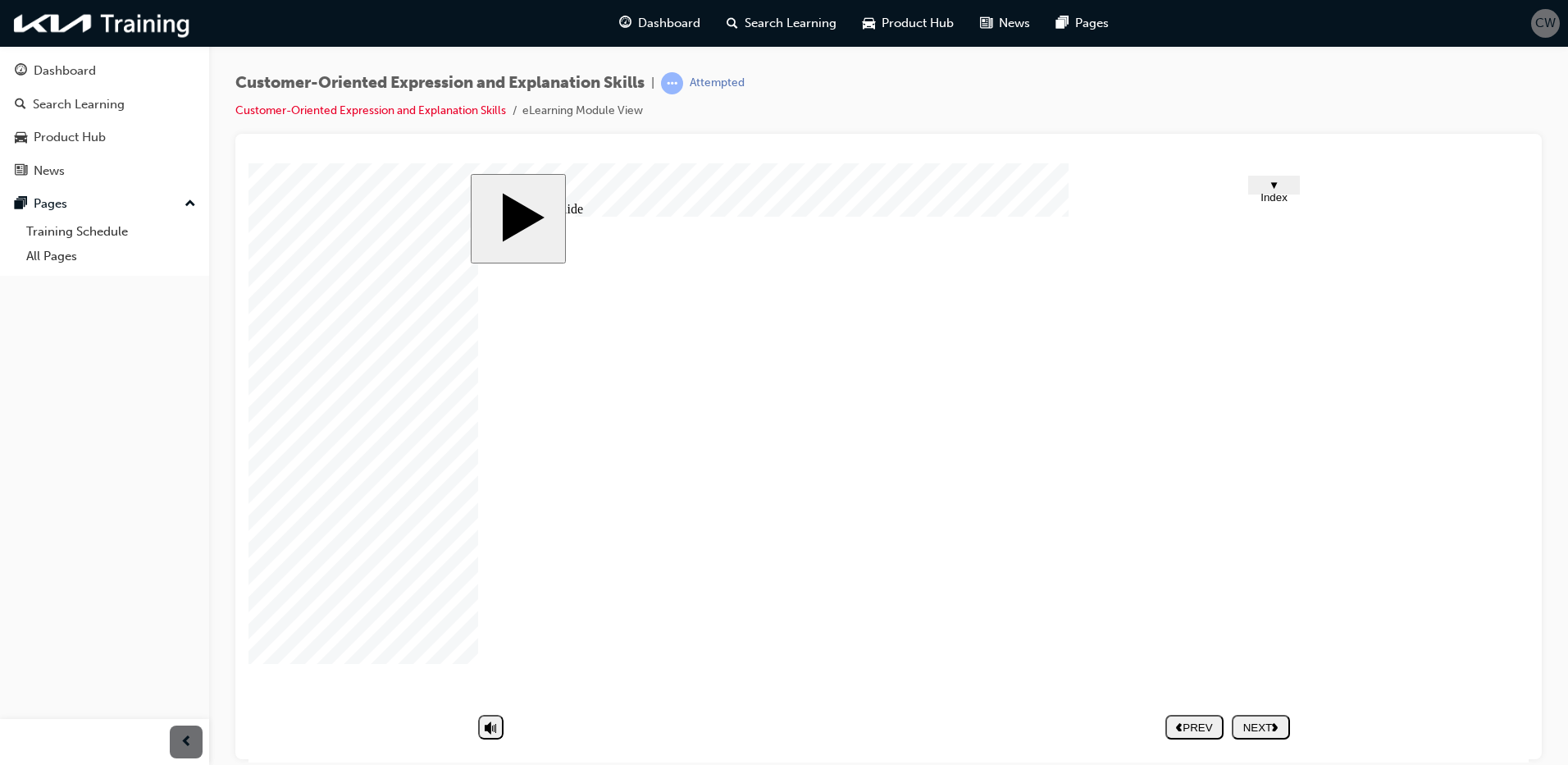
click at [331, 244] on div at bounding box center [289, 203] width 82 height 82
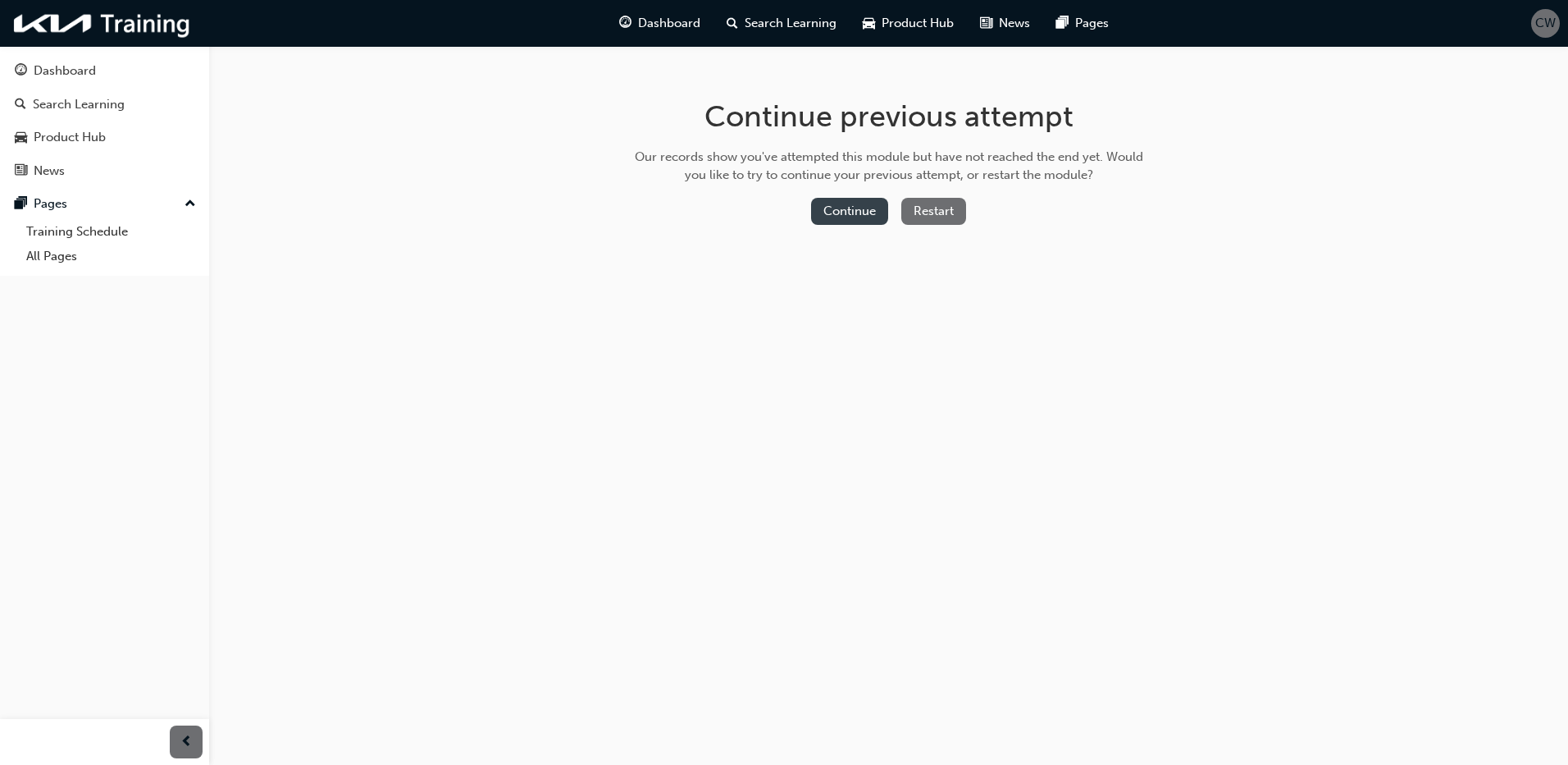
click at [844, 212] on button "Continue" at bounding box center [849, 212] width 77 height 27
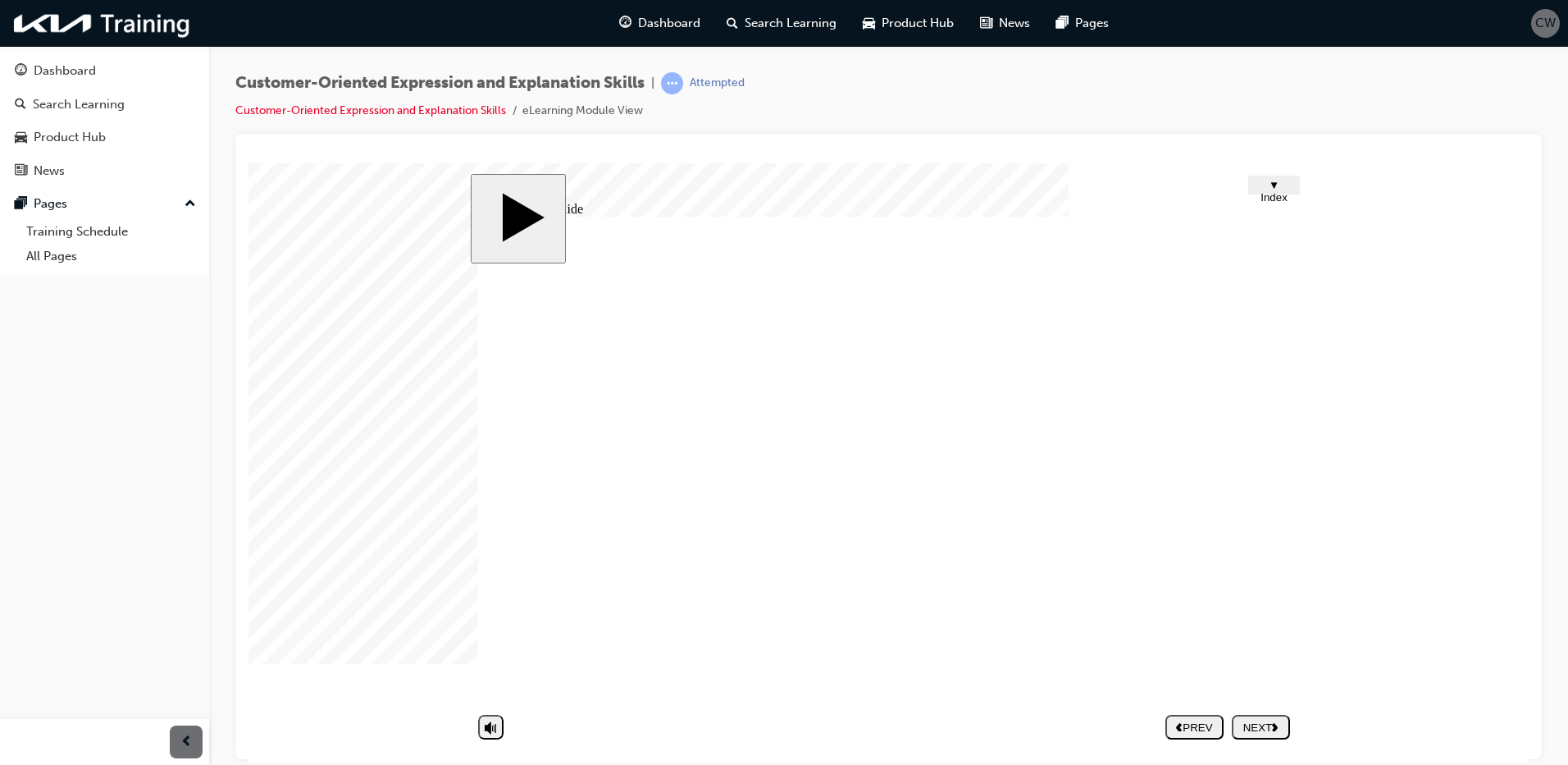
click at [1249, 722] on div "NEXT" at bounding box center [1261, 727] width 45 height 13
